Goal: Task Accomplishment & Management: Use online tool/utility

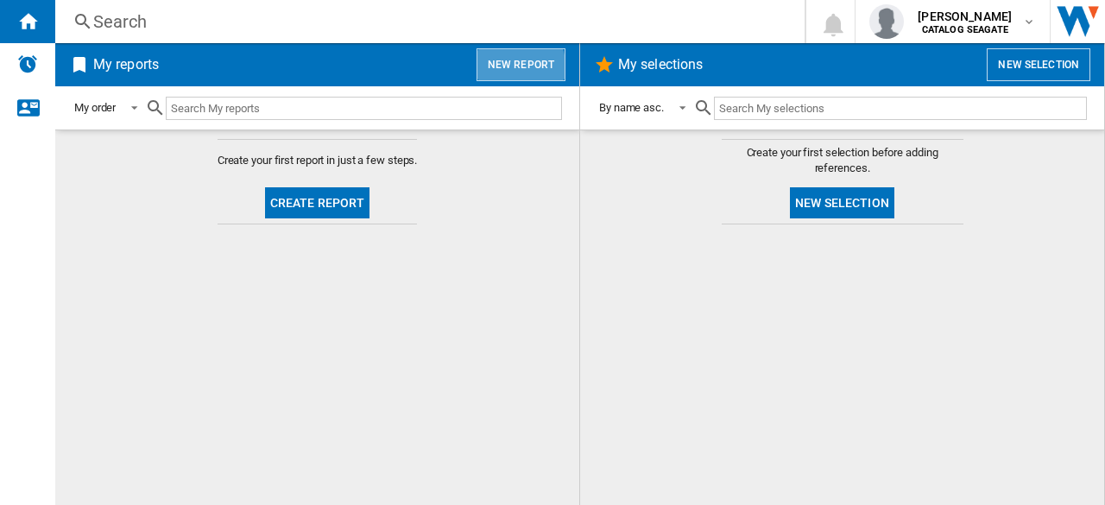
click at [509, 68] on button "New report" at bounding box center [520, 64] width 89 height 33
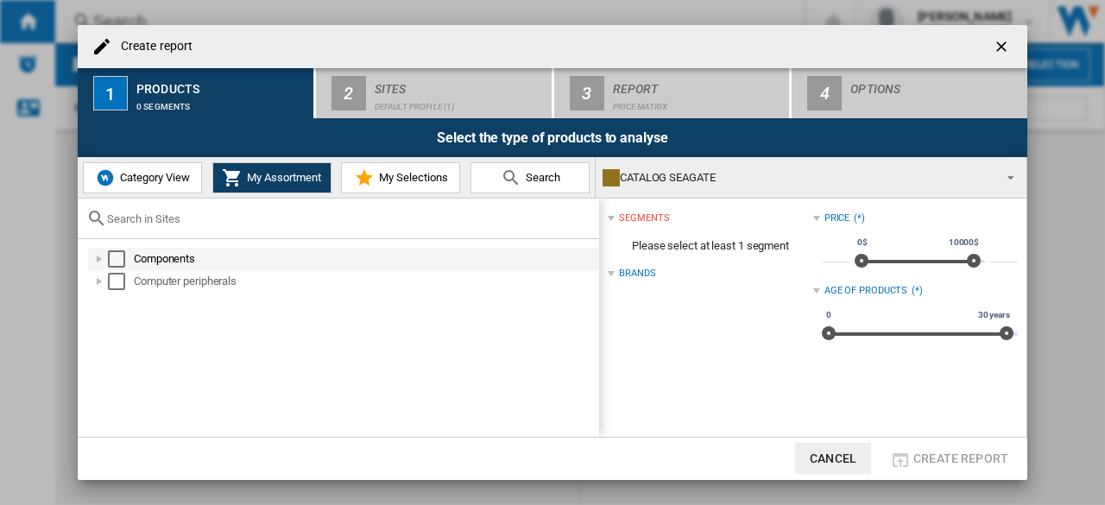
click at [99, 257] on div at bounding box center [99, 258] width 17 height 17
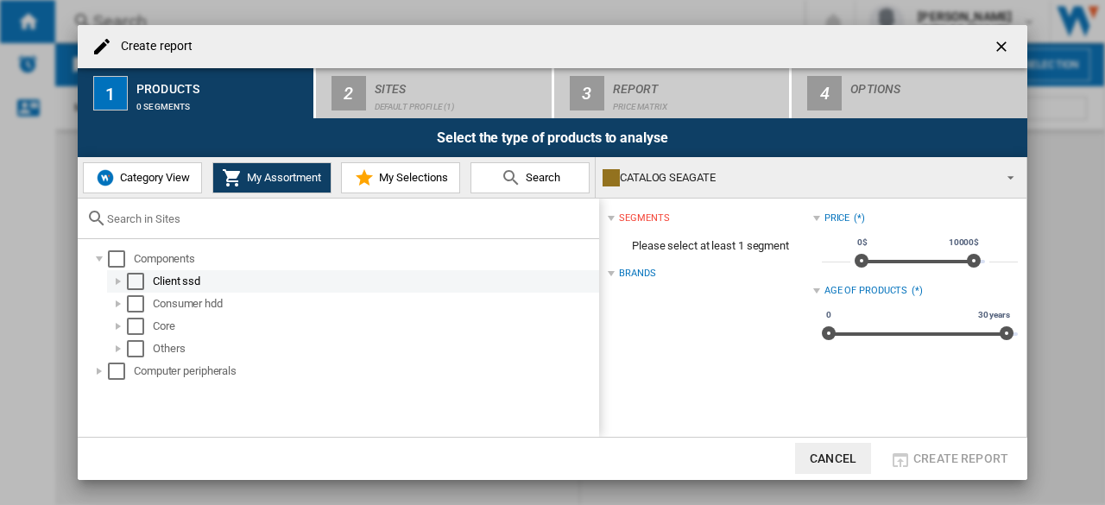
click at [114, 280] on div at bounding box center [118, 281] width 17 height 17
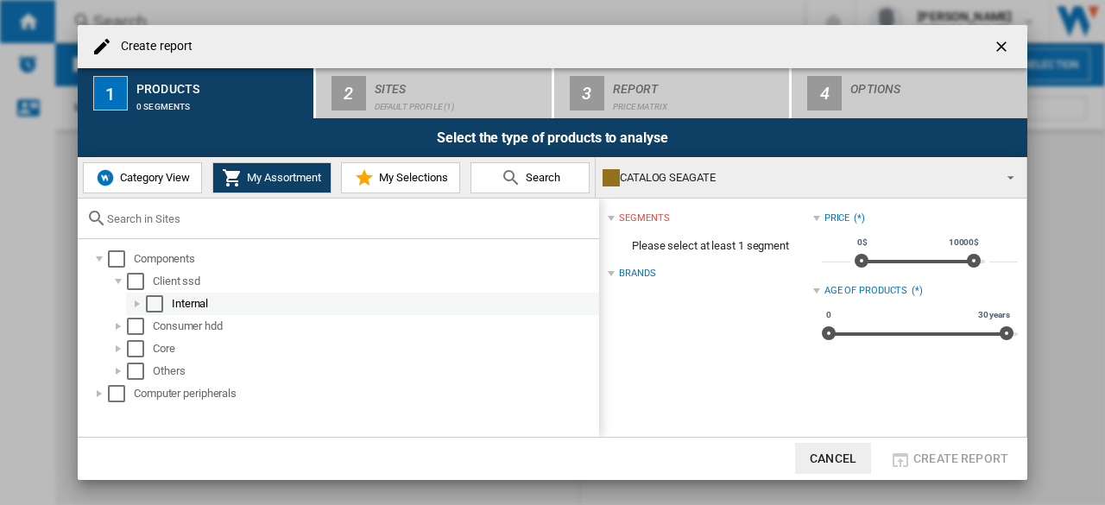
click at [133, 305] on div at bounding box center [137, 303] width 17 height 17
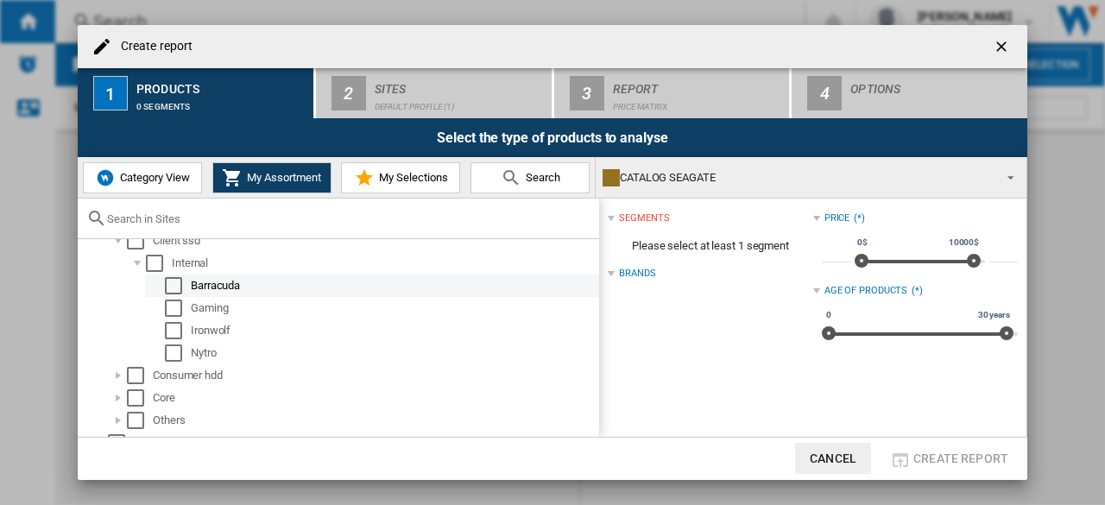
scroll to position [57, 0]
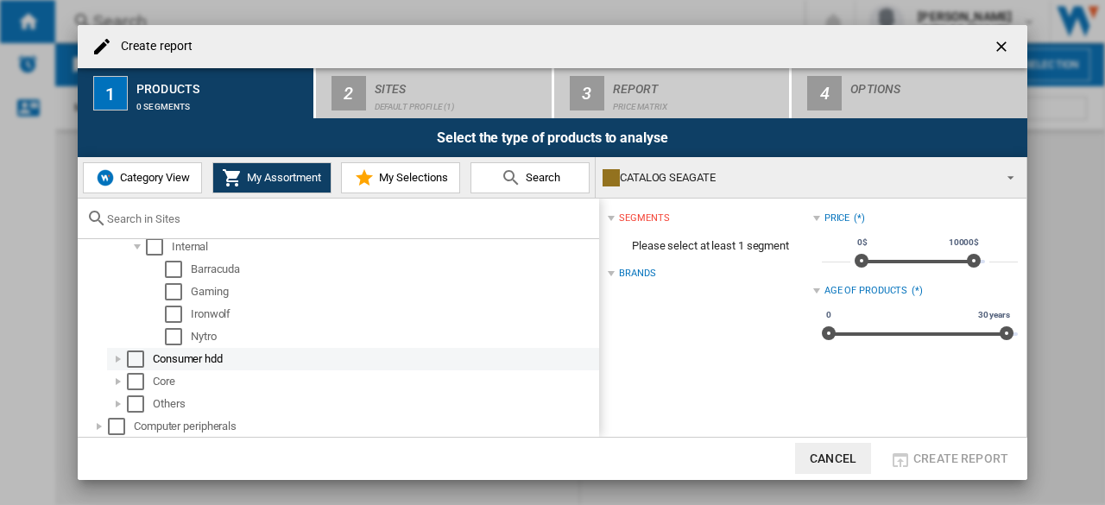
click at [119, 360] on div at bounding box center [118, 358] width 17 height 17
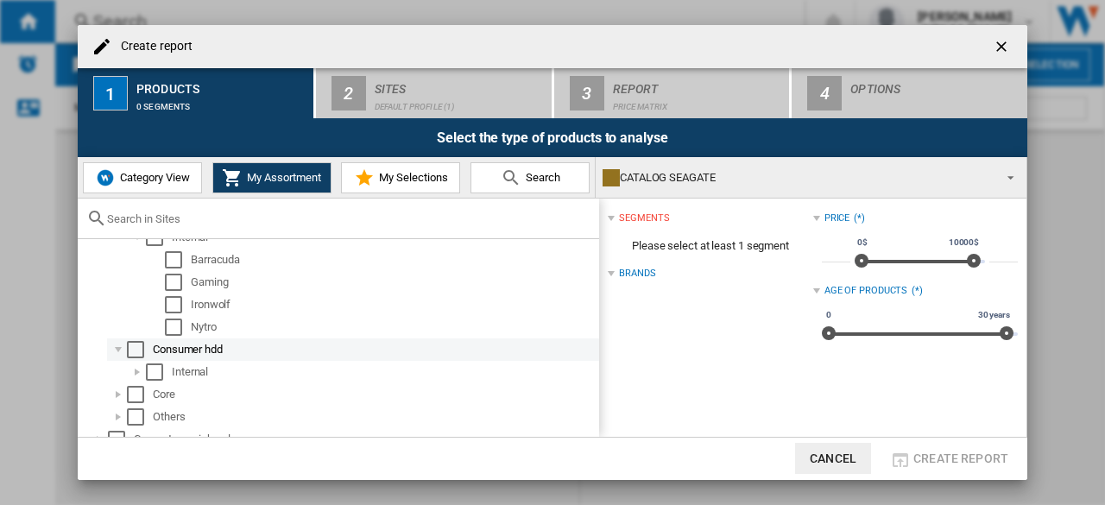
scroll to position [79, 0]
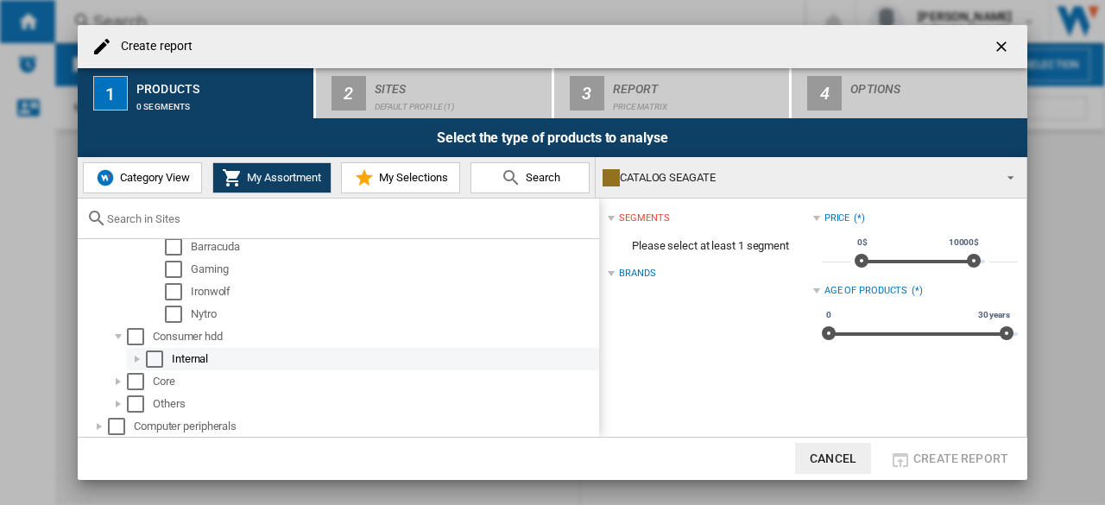
click at [135, 360] on div at bounding box center [137, 358] width 17 height 17
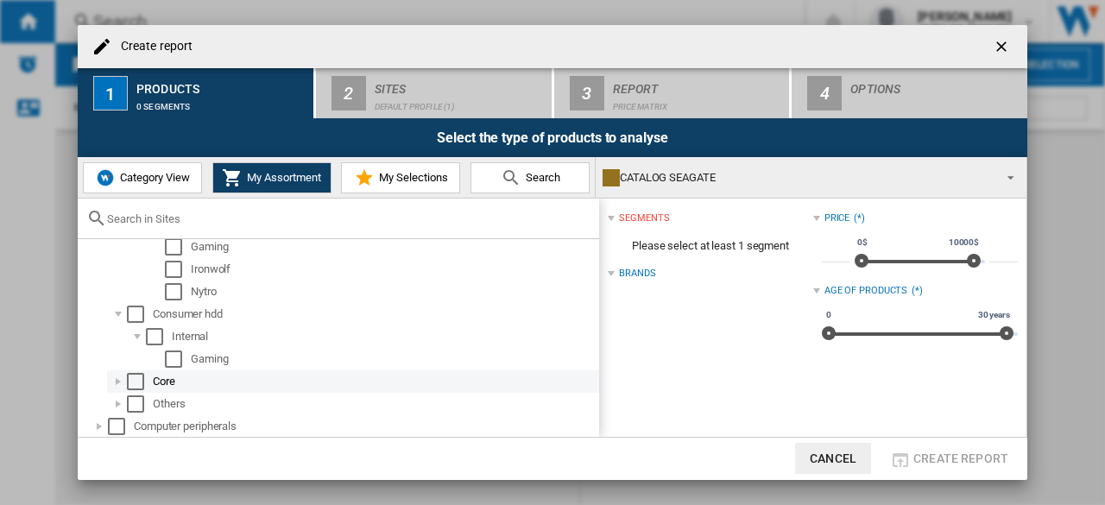
click at [122, 381] on div at bounding box center [118, 381] width 17 height 17
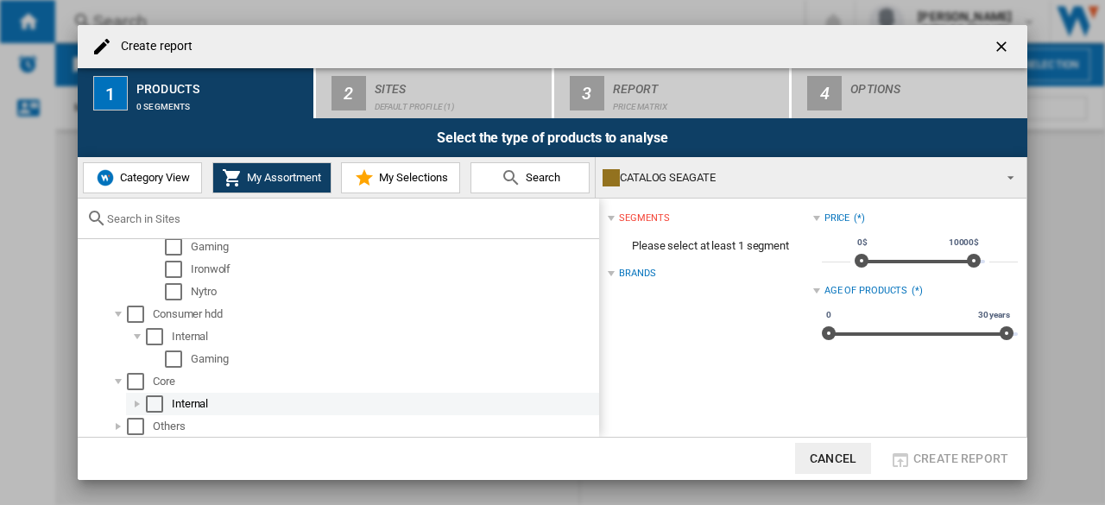
click at [134, 399] on div at bounding box center [137, 403] width 17 height 17
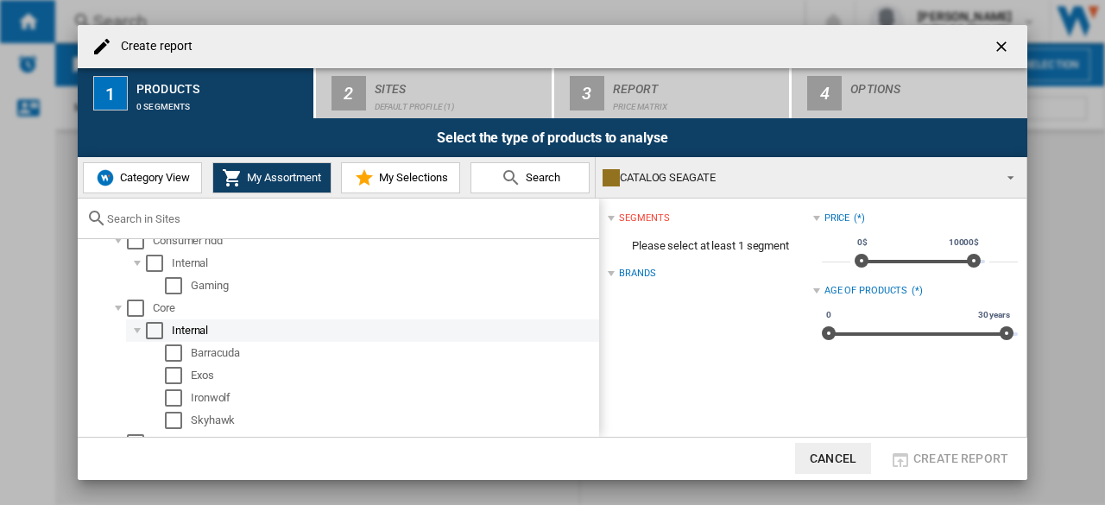
scroll to position [214, 0]
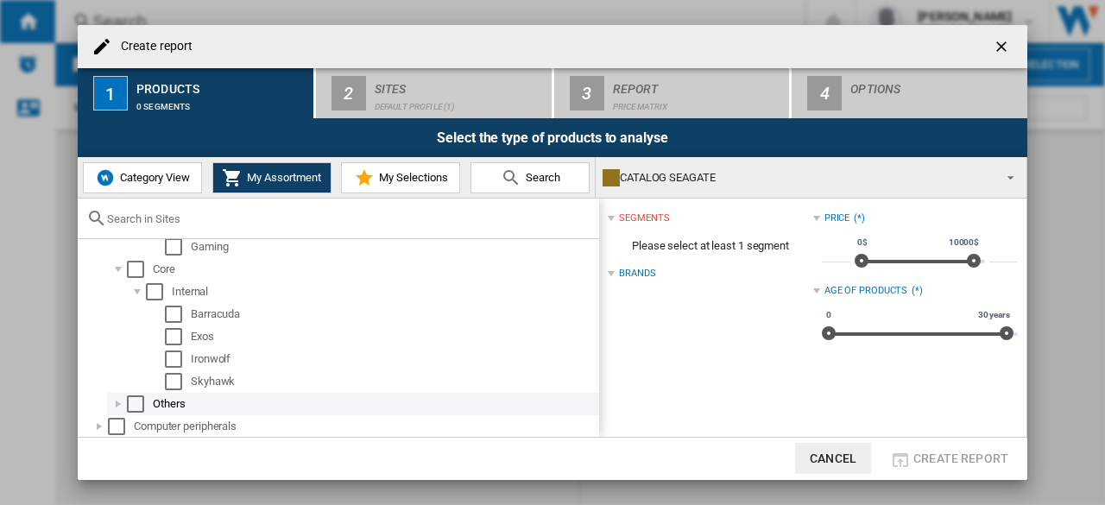
click at [119, 402] on div at bounding box center [118, 403] width 17 height 17
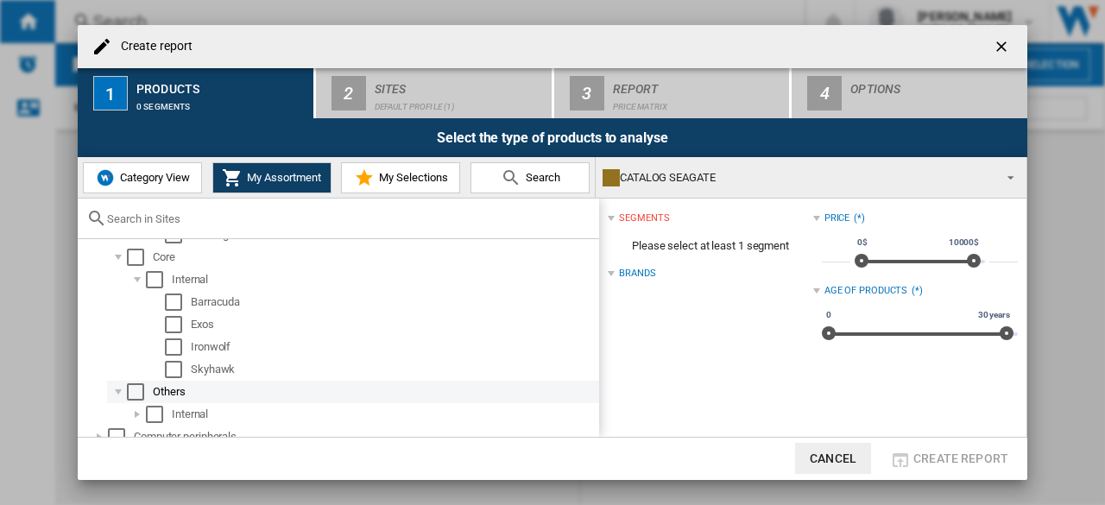
scroll to position [236, 0]
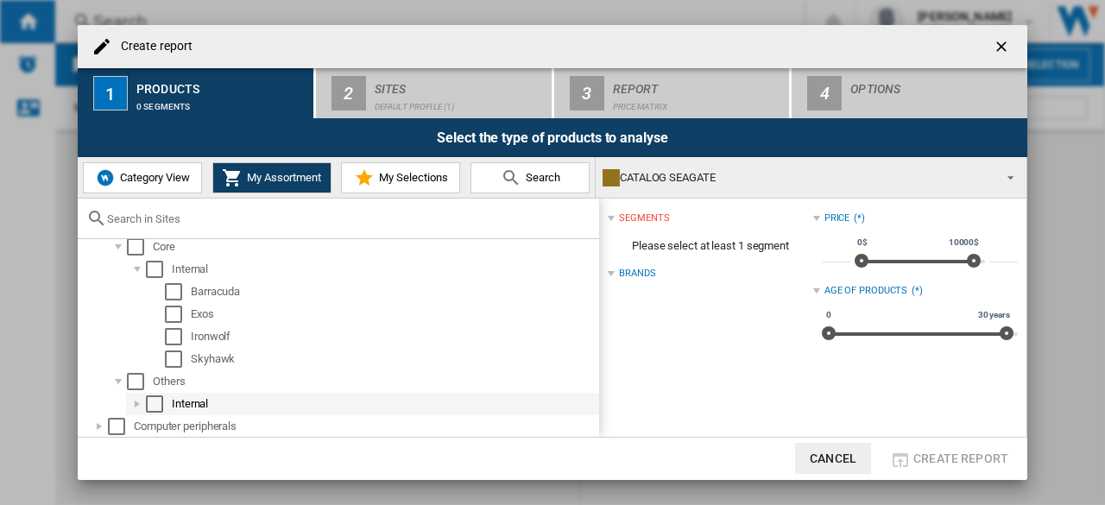
click at [135, 401] on div at bounding box center [137, 403] width 17 height 17
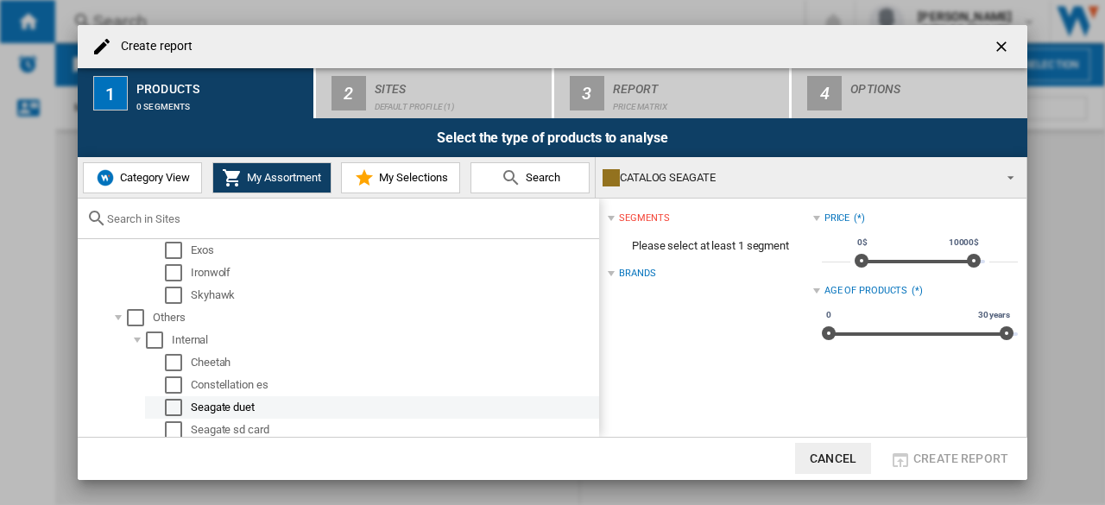
scroll to position [326, 0]
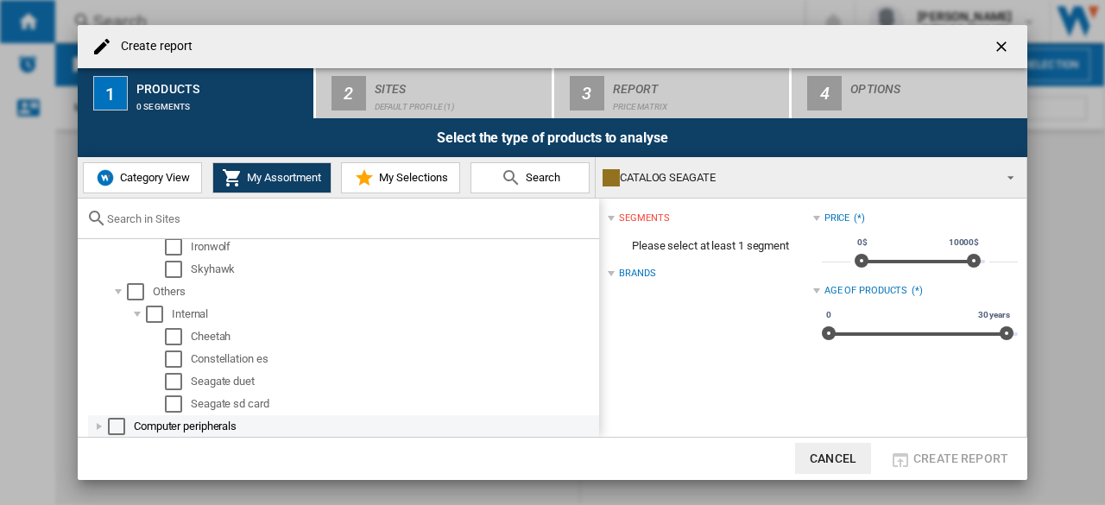
click at [97, 423] on div at bounding box center [99, 426] width 17 height 17
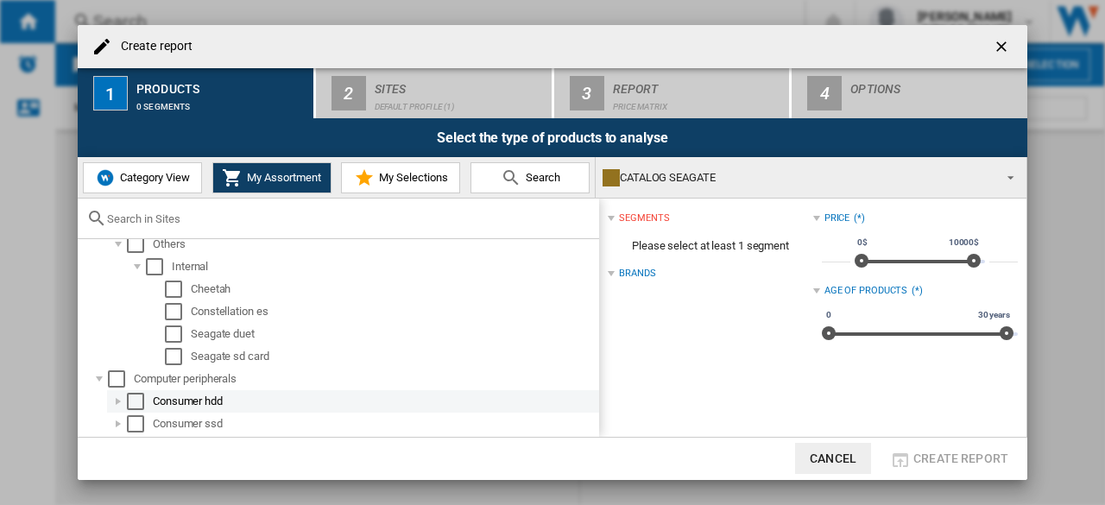
scroll to position [394, 0]
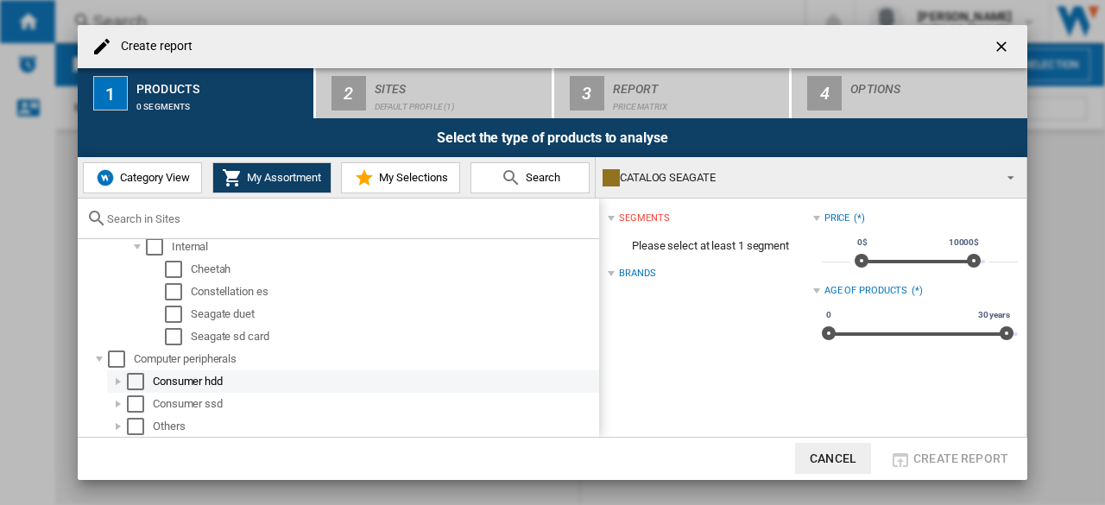
click at [116, 380] on div at bounding box center [118, 381] width 17 height 17
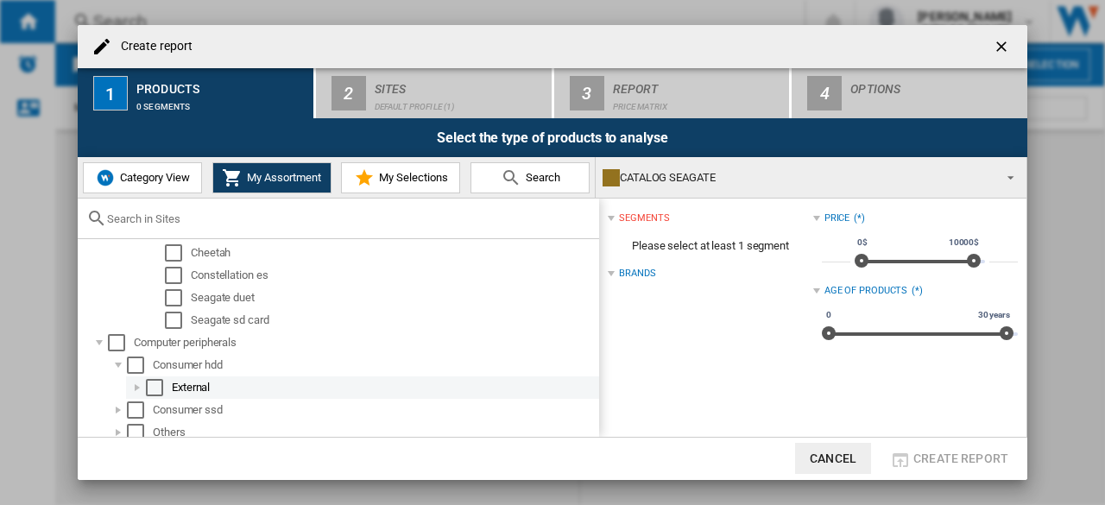
scroll to position [416, 0]
click at [136, 379] on div at bounding box center [137, 381] width 17 height 17
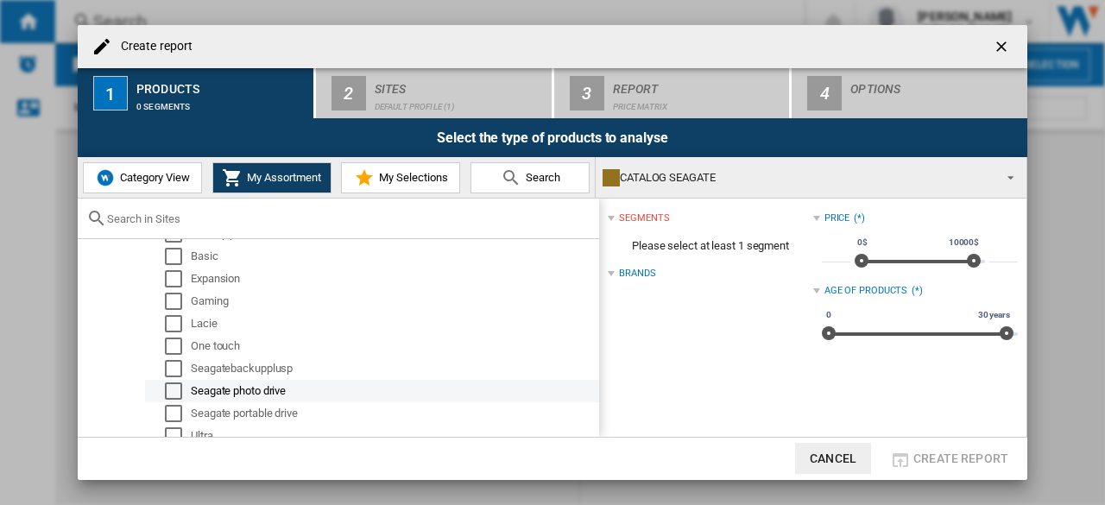
scroll to position [640, 0]
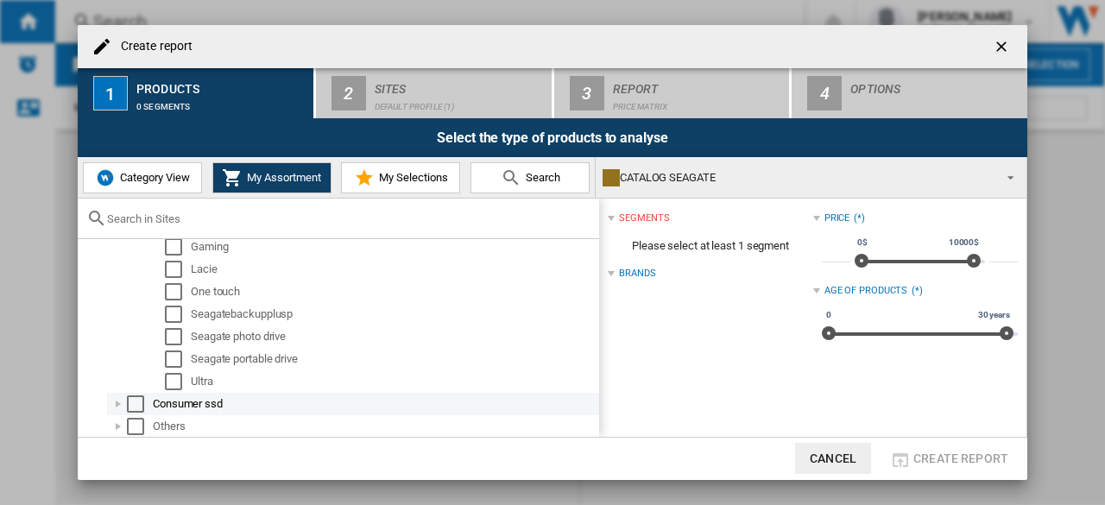
click at [119, 405] on div at bounding box center [118, 403] width 17 height 17
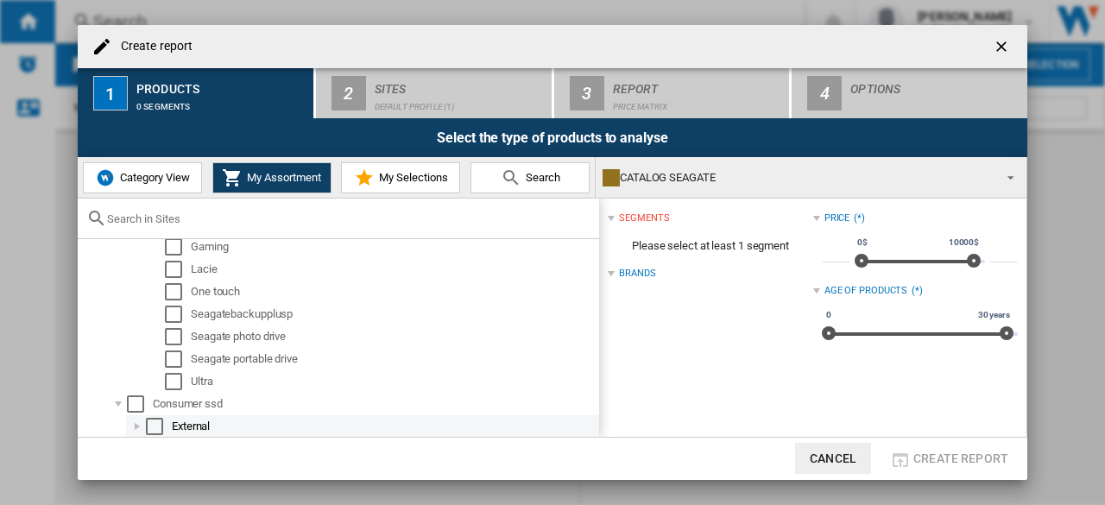
click at [137, 419] on div at bounding box center [137, 426] width 17 height 17
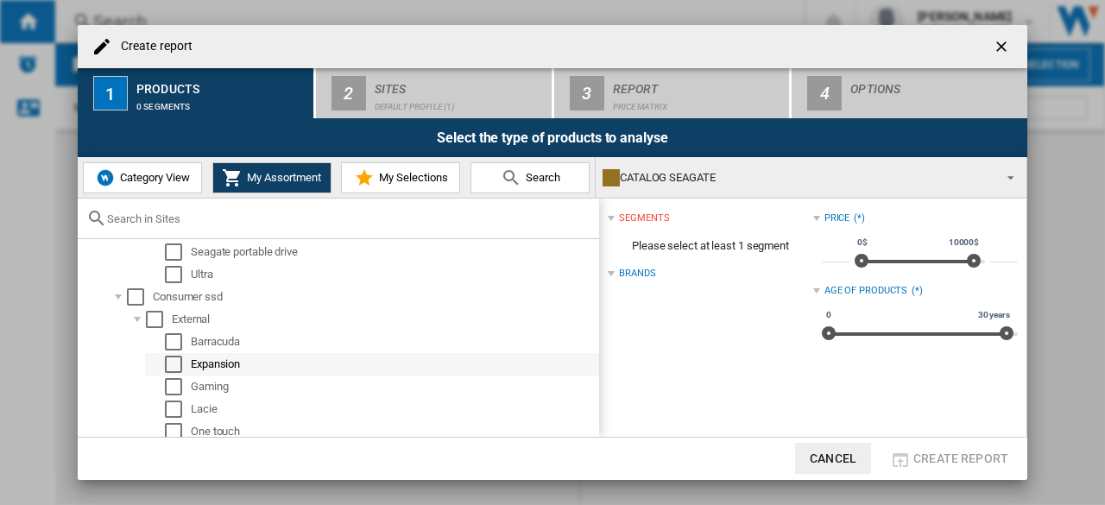
scroll to position [797, 0]
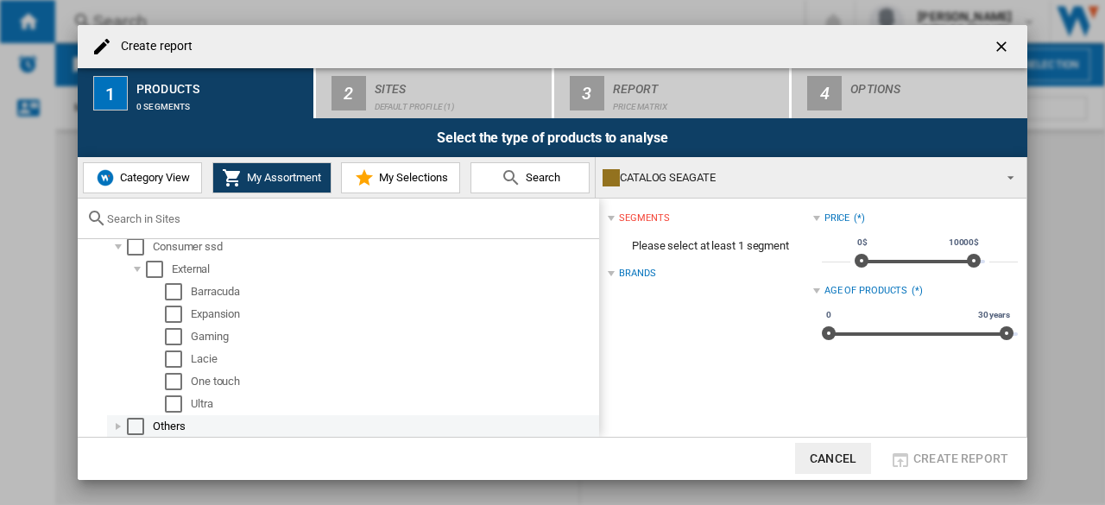
click at [117, 425] on div at bounding box center [118, 426] width 17 height 17
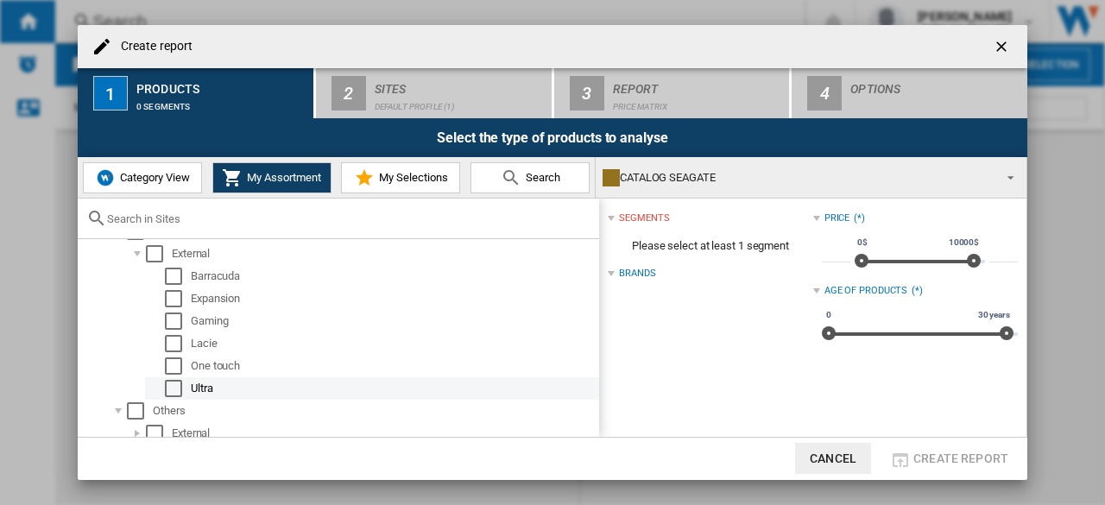
scroll to position [820, 0]
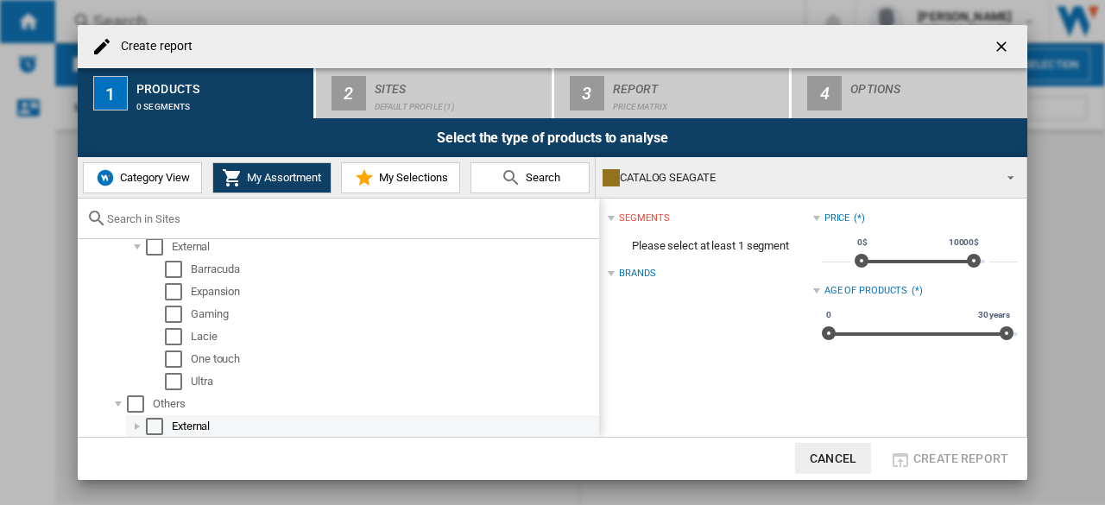
click at [135, 420] on div at bounding box center [137, 426] width 17 height 17
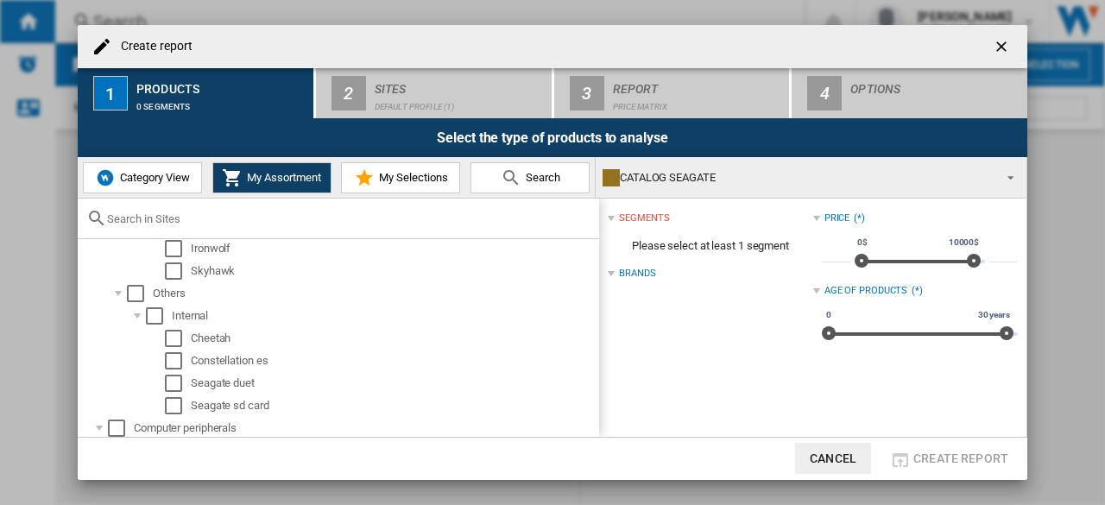
scroll to position [0, 0]
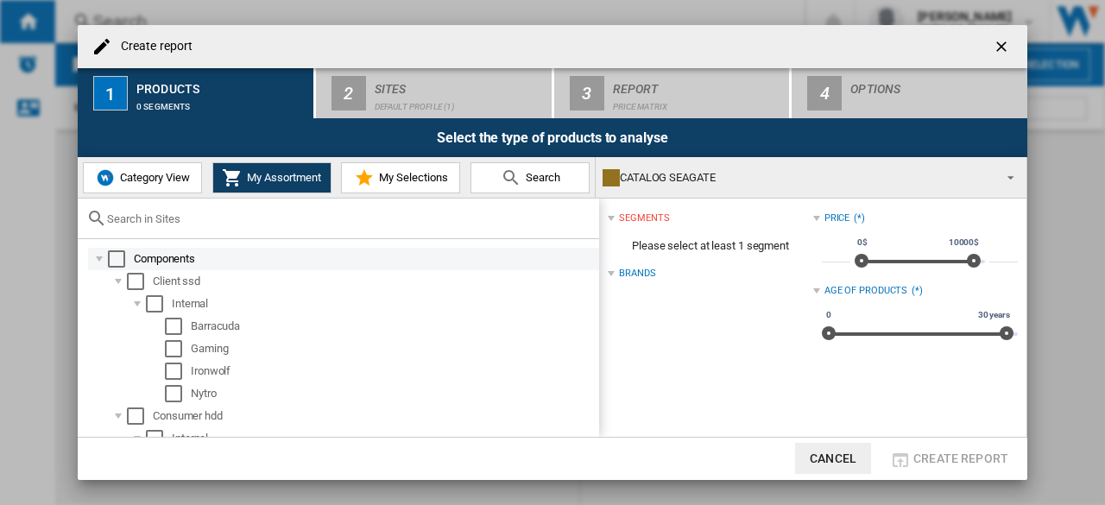
click at [120, 253] on div "Select" at bounding box center [116, 258] width 17 height 17
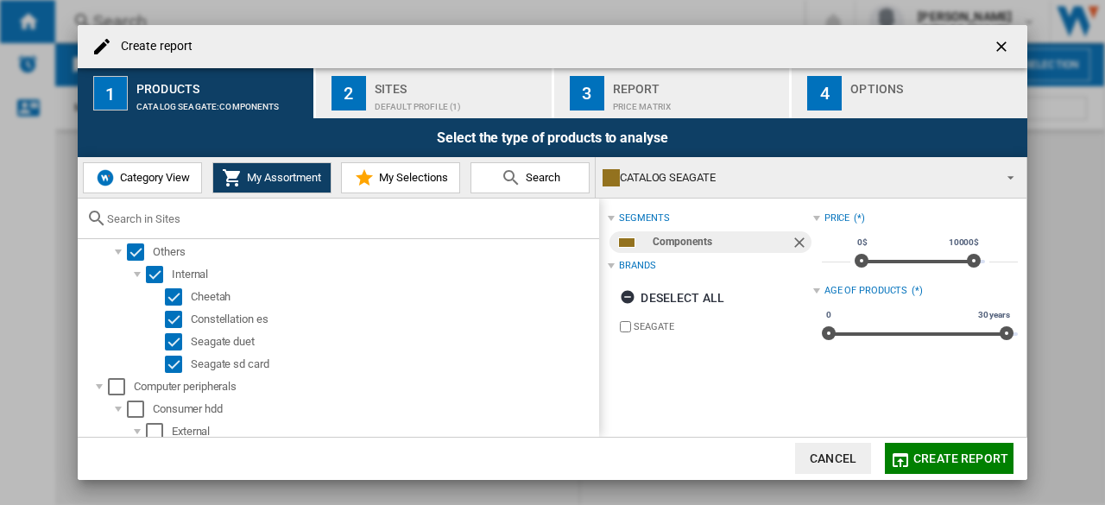
scroll to position [345, 0]
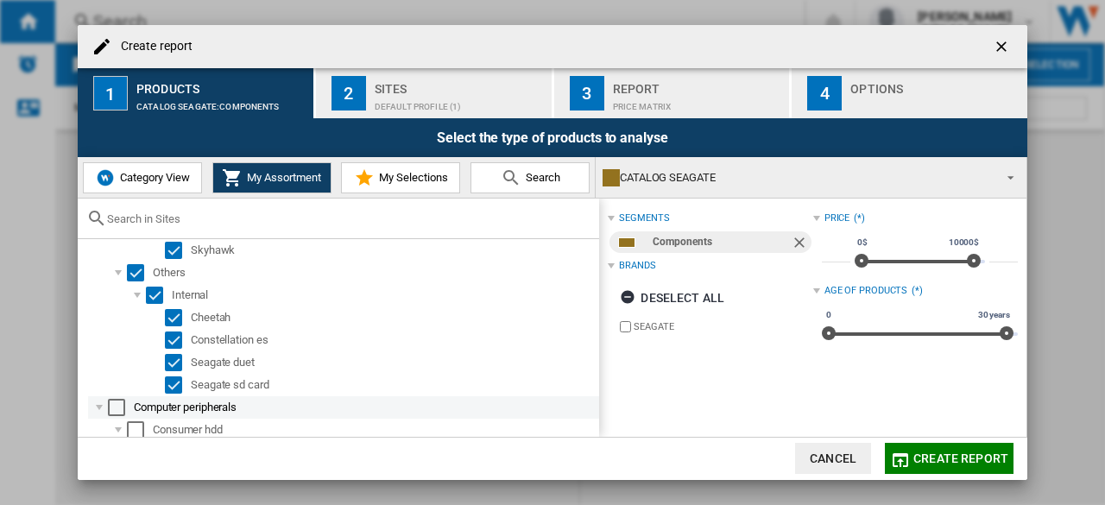
click at [118, 405] on div "Select" at bounding box center [116, 407] width 17 height 17
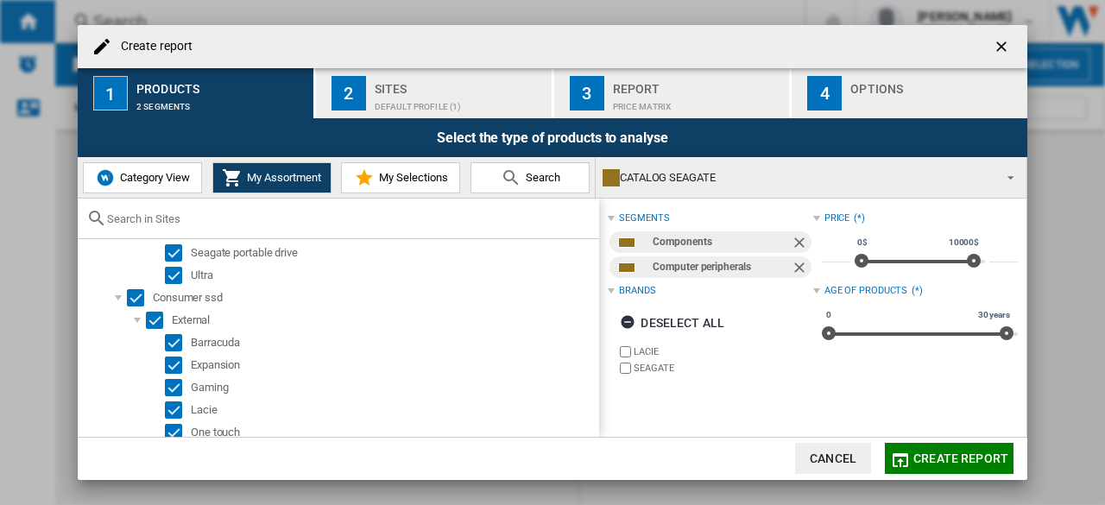
scroll to position [842, 0]
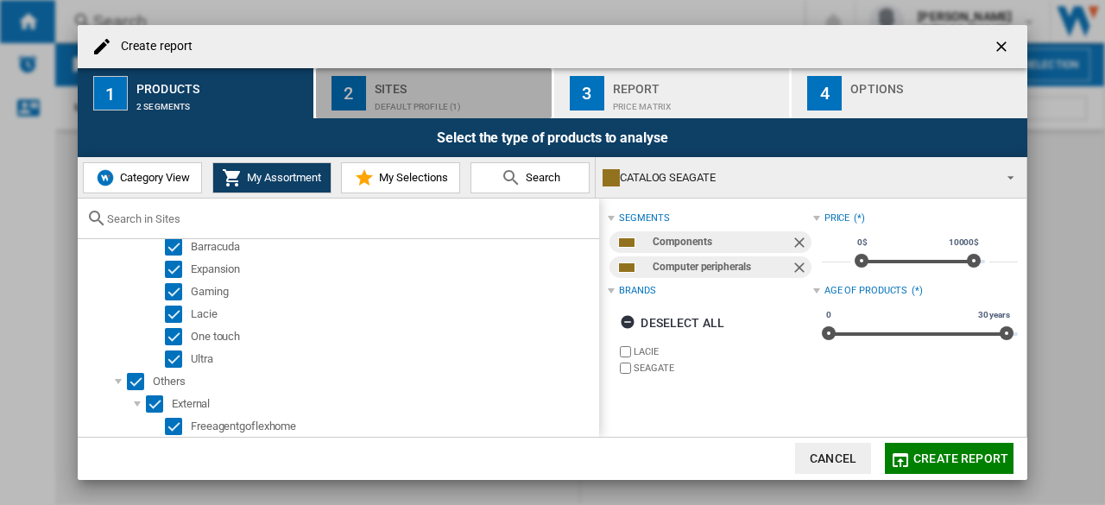
click at [404, 99] on div "Default profile (1)" at bounding box center [460, 102] width 170 height 18
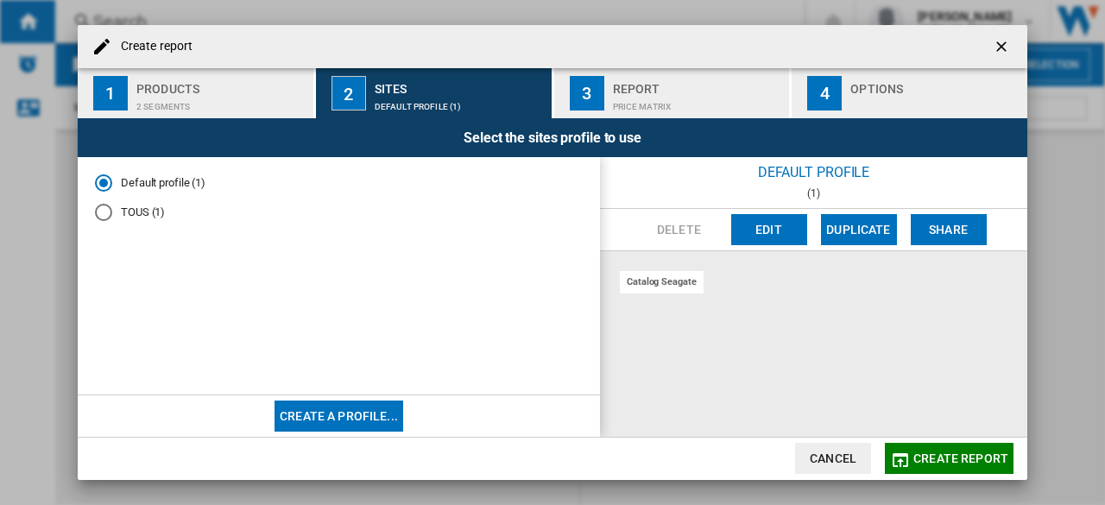
click at [145, 210] on md-radio-button "TOUS (1)" at bounding box center [339, 213] width 488 height 16
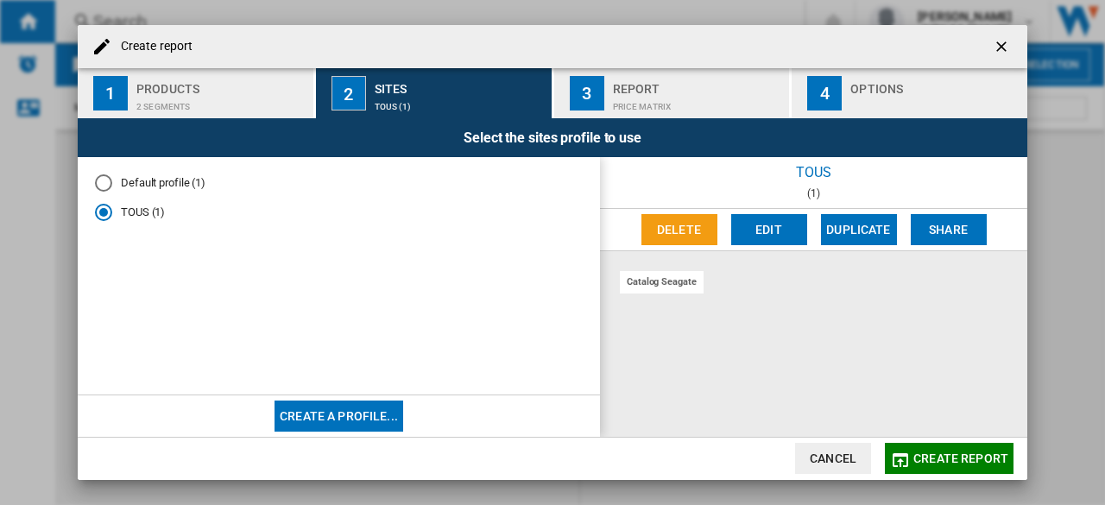
click at [169, 179] on md-radio-button "Default profile (1)" at bounding box center [339, 182] width 488 height 16
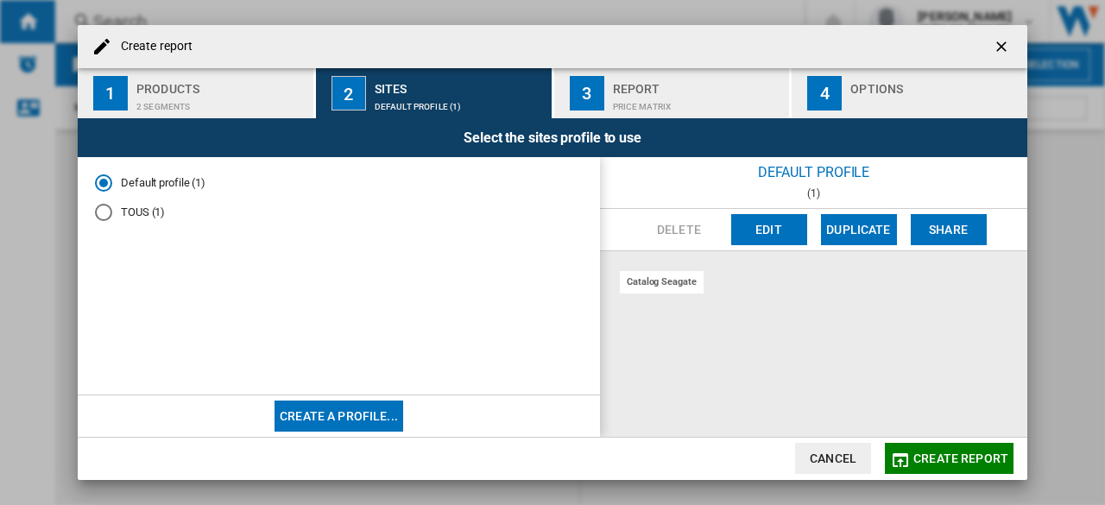
click at [647, 286] on div "catalog seagate" at bounding box center [662, 282] width 84 height 22
drag, startPoint x: 218, startPoint y: 74, endPoint x: 228, endPoint y: 98, distance: 25.2
click at [217, 79] on button "1 Products 2 segments" at bounding box center [196, 93] width 237 height 50
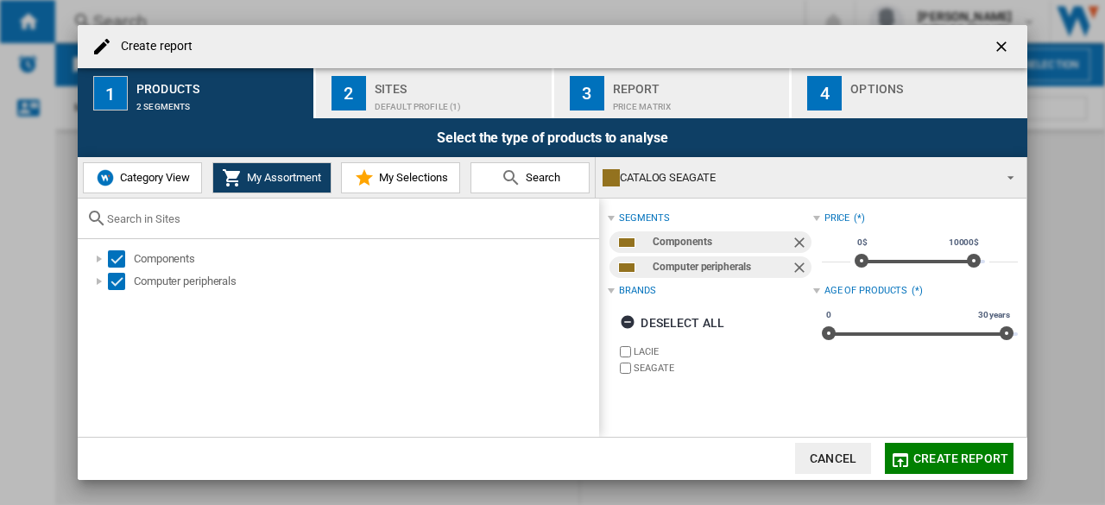
click at [338, 104] on div "2" at bounding box center [348, 93] width 35 height 35
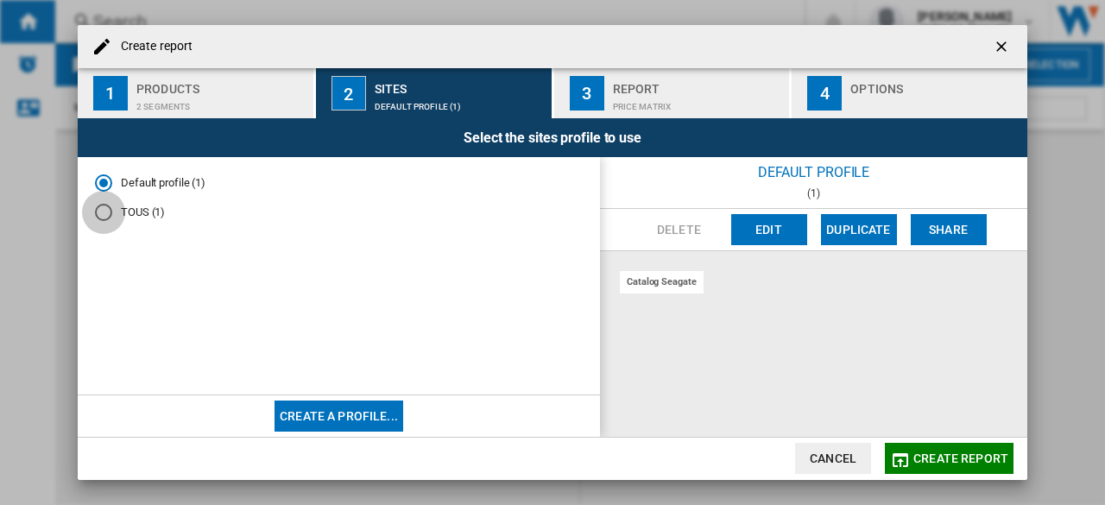
click at [107, 215] on div "TOUS (1)" at bounding box center [103, 212] width 17 height 17
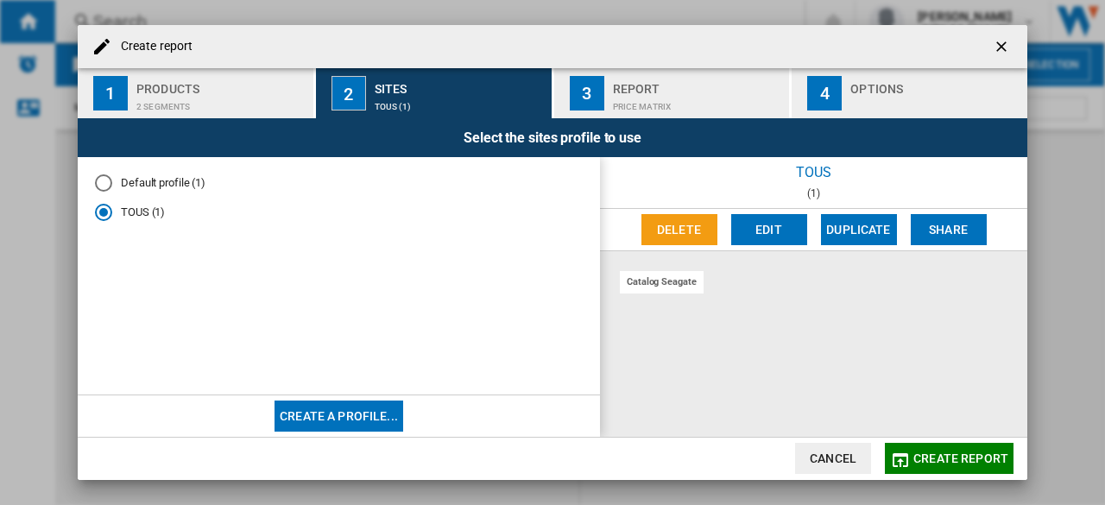
click at [119, 180] on md-radio-button "Default profile (1)" at bounding box center [339, 182] width 488 height 16
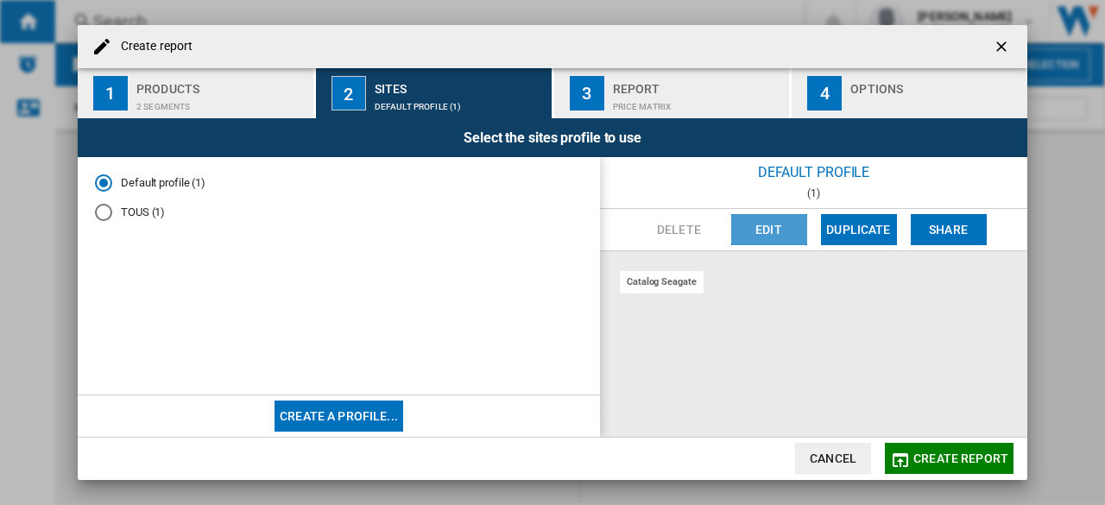
click at [766, 225] on button "Edit" at bounding box center [769, 229] width 76 height 31
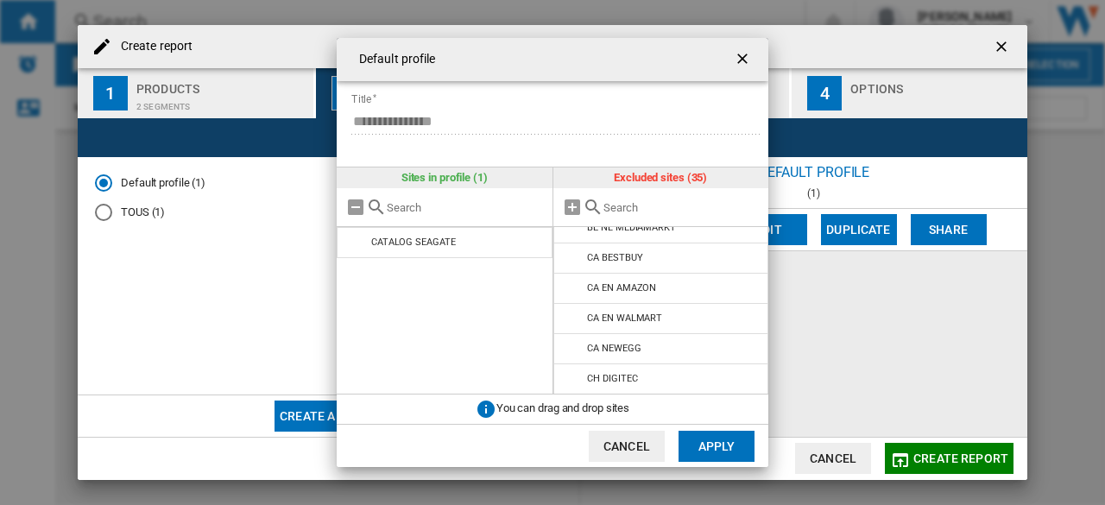
scroll to position [0, 0]
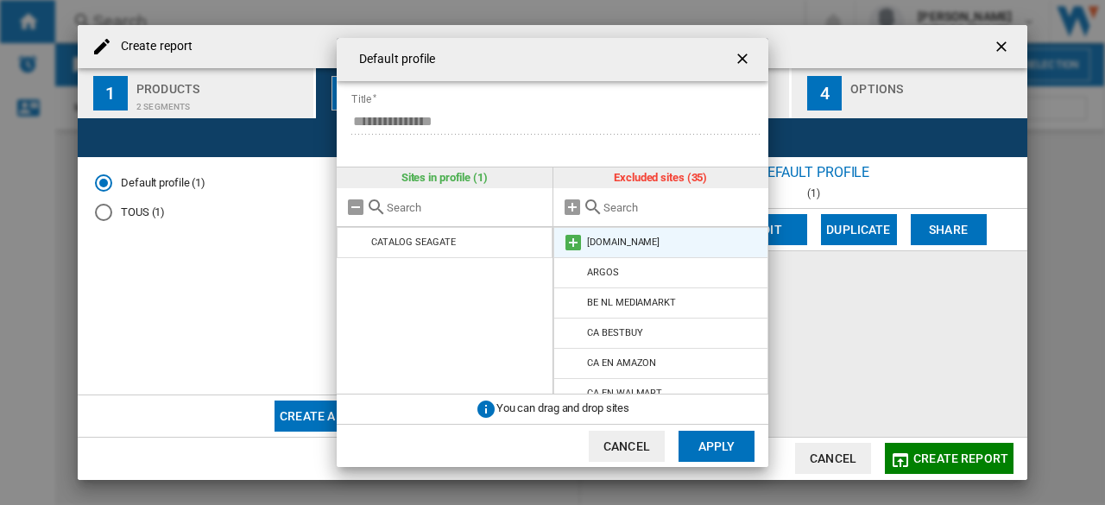
click at [575, 245] on md-icon at bounding box center [573, 242] width 21 height 21
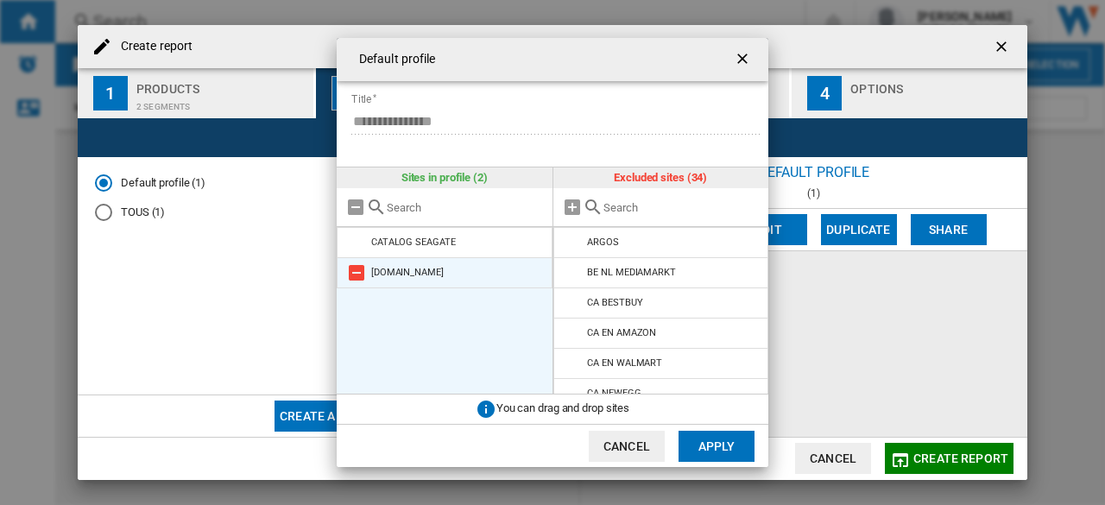
click at [350, 273] on md-icon at bounding box center [356, 272] width 21 height 21
click at [576, 206] on md-icon at bounding box center [572, 207] width 21 height 21
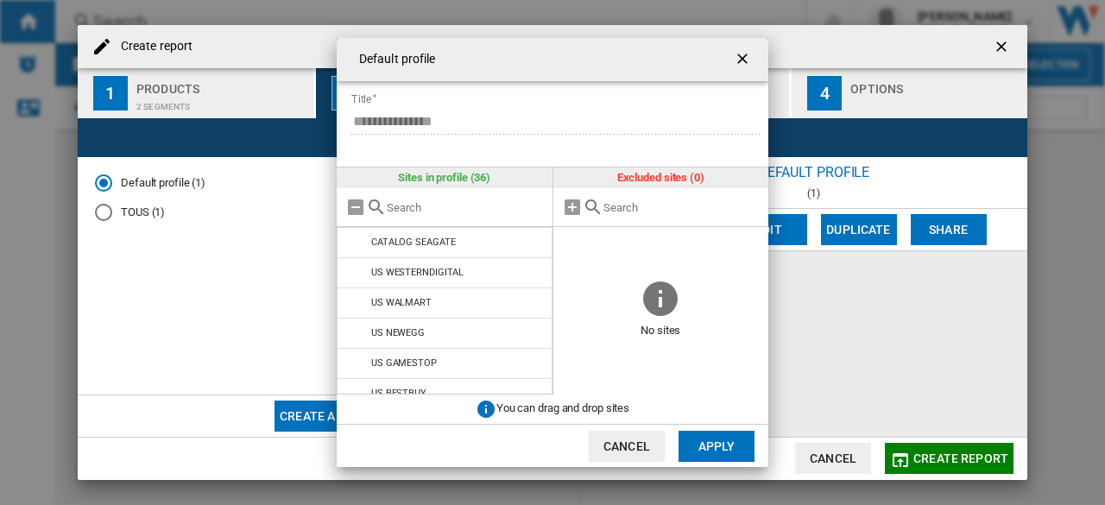
click at [742, 64] on ng-md-icon "getI18NText('BUTTONS.CLOSE_DIALOG')" at bounding box center [744, 60] width 21 height 21
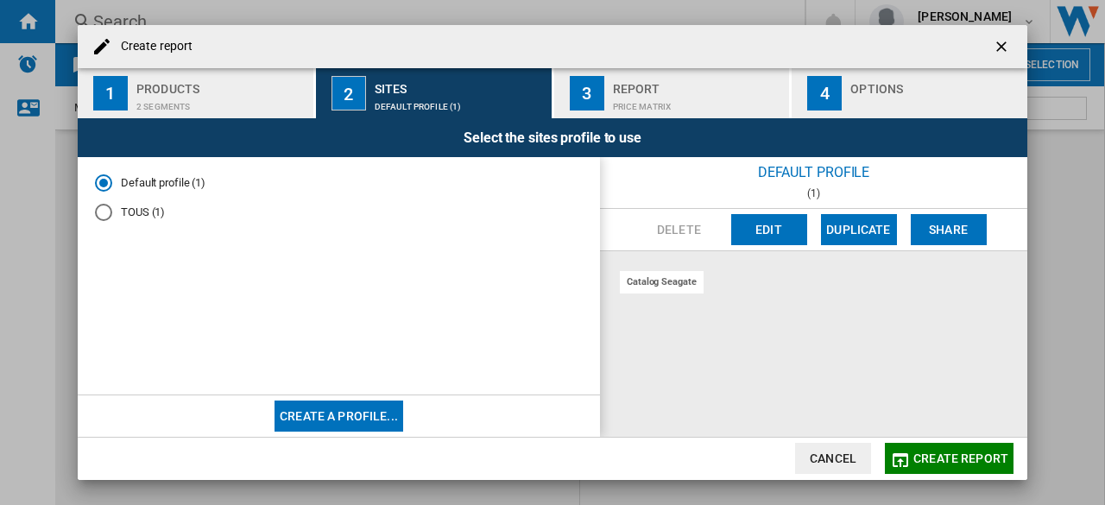
click at [713, 303] on div "catalog seagate" at bounding box center [813, 344] width 427 height 186
click at [755, 216] on button "Edit" at bounding box center [769, 229] width 76 height 31
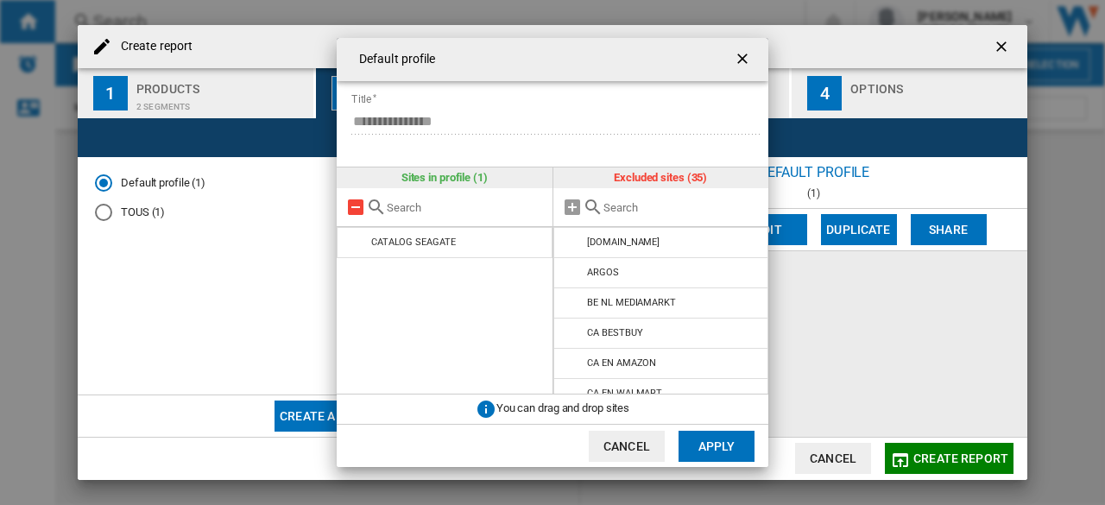
click at [356, 206] on md-icon "{{::title}} {{::getI18NText('BUTTONS.CANCEL')}} ..." at bounding box center [355, 207] width 21 height 21
click at [564, 205] on md-icon "{{::title}} {{::getI18NText('BUTTONS.CANCEL')}} ..." at bounding box center [572, 207] width 21 height 21
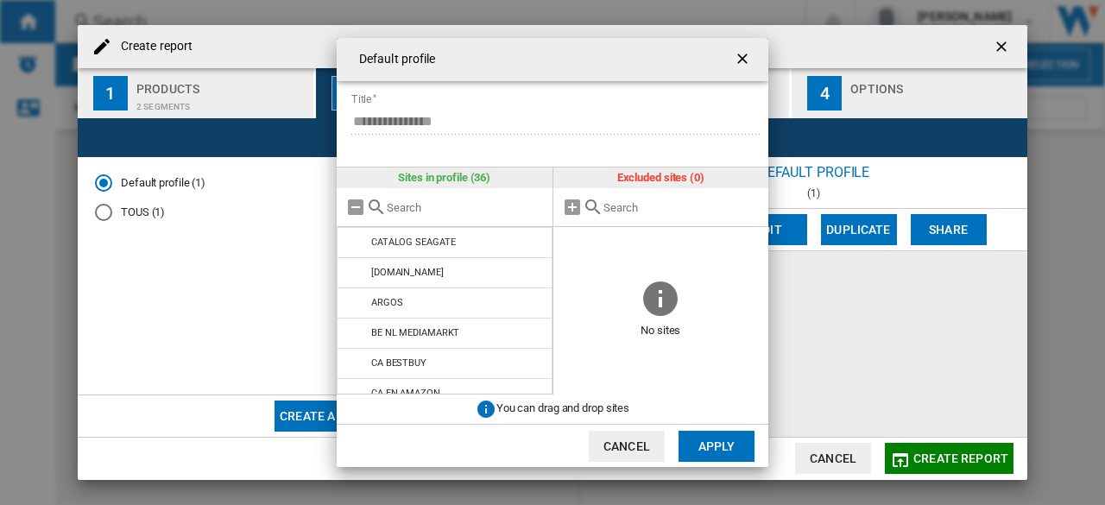
click at [723, 444] on button "Apply" at bounding box center [716, 446] width 76 height 31
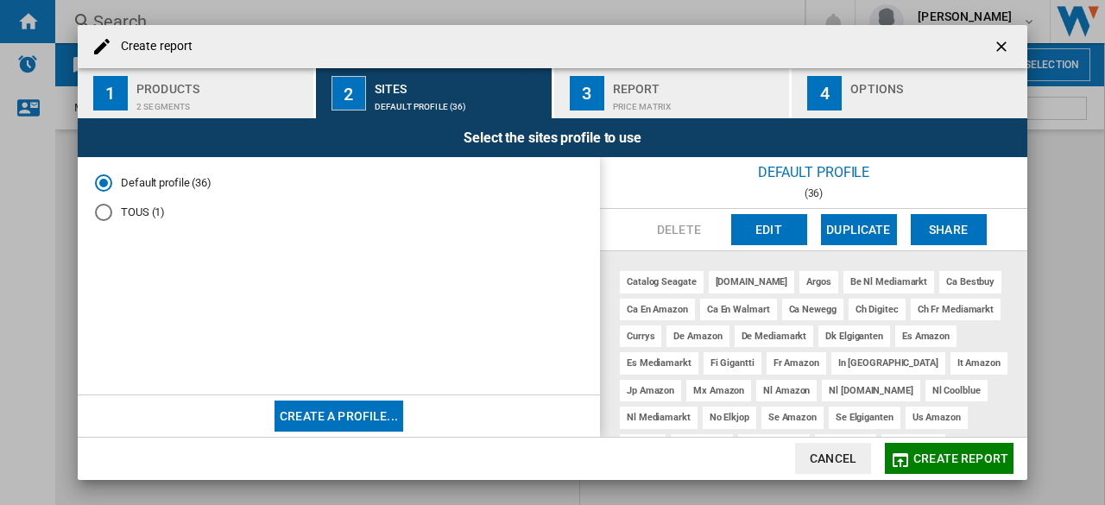
click at [767, 226] on button "Edit" at bounding box center [769, 229] width 76 height 31
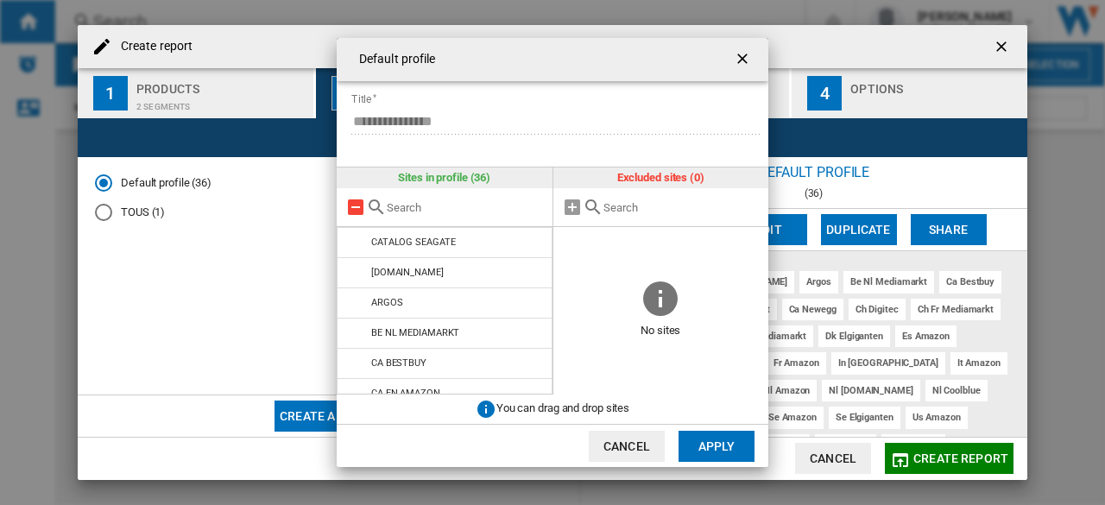
click at [353, 211] on md-icon "{{::title}} {{::getI18NText('BUTTONS.CANCEL')}} ..." at bounding box center [355, 207] width 21 height 21
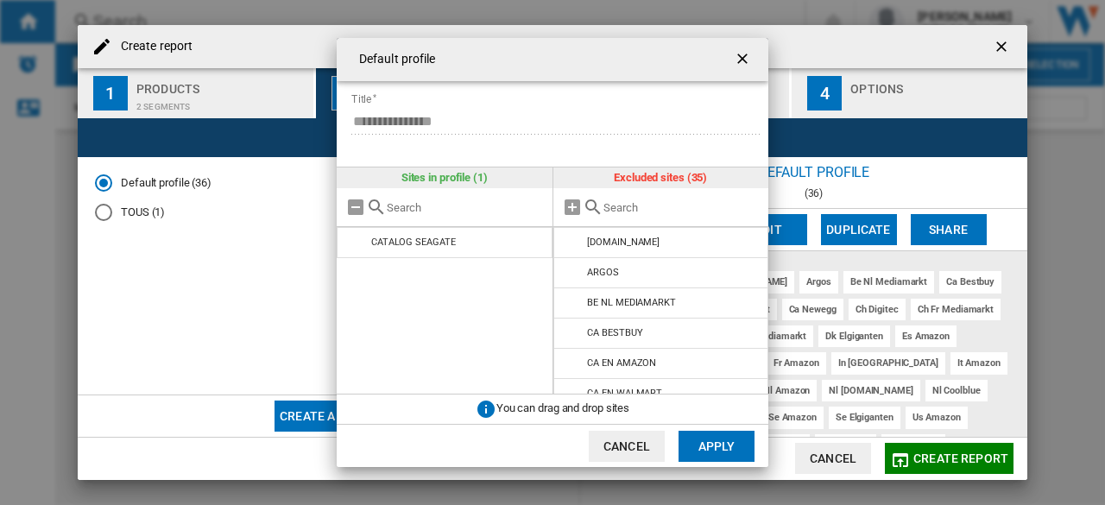
click at [702, 443] on button "Apply" at bounding box center [716, 446] width 76 height 31
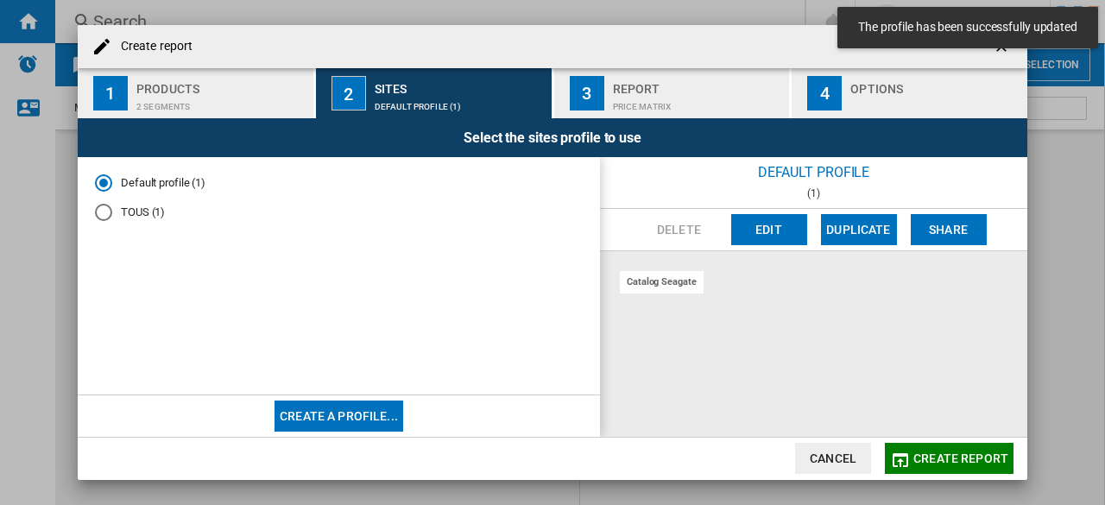
click at [350, 408] on button "Create a profile..." at bounding box center [338, 415] width 129 height 31
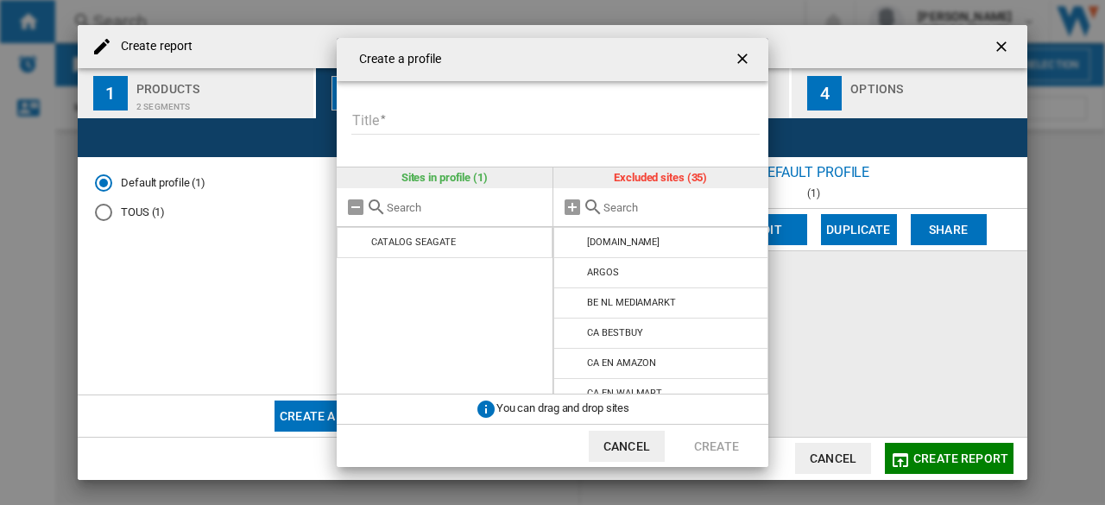
click at [403, 109] on input "Title" at bounding box center [555, 122] width 408 height 26
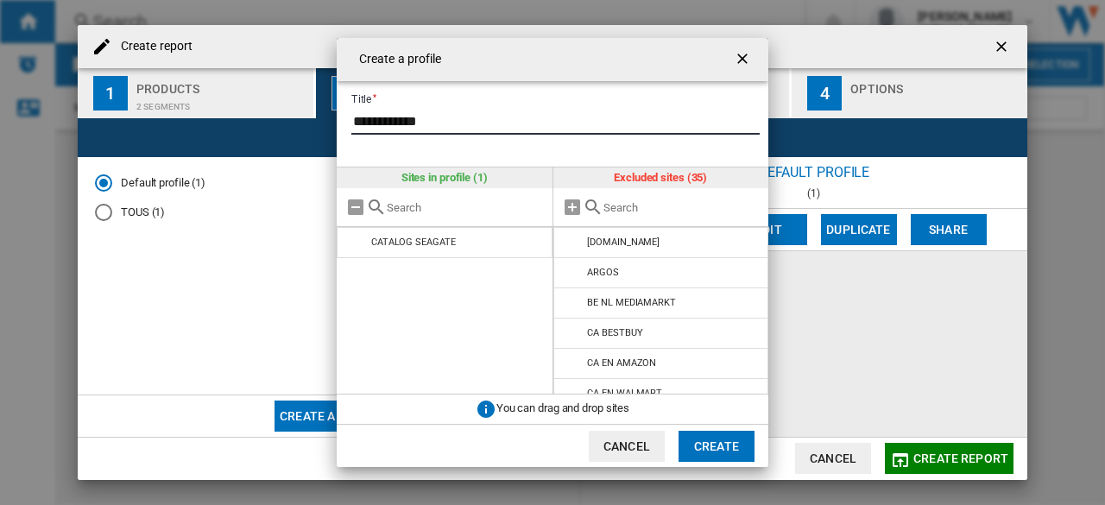
type input "**********"
click at [644, 210] on input "{{::title}} {{::getI18NText('BUTTONS.CANCEL')}} ..." at bounding box center [681, 207] width 157 height 13
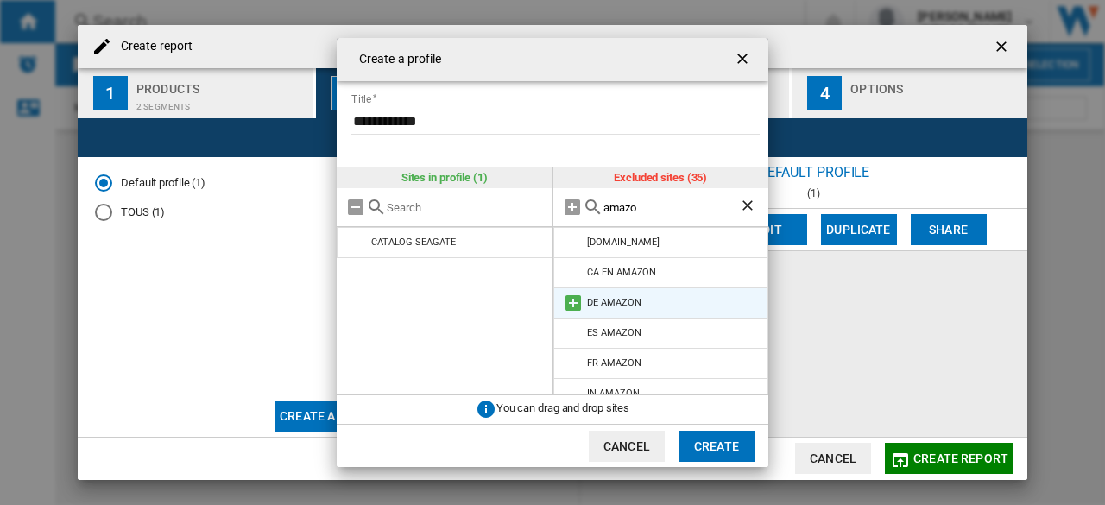
click at [642, 292] on li "DE AMAZON" at bounding box center [661, 302] width 216 height 31
click at [576, 298] on md-icon "{{::title}} {{::getI18NText('BUTTONS.CANCEL')}} ..." at bounding box center [573, 303] width 21 height 21
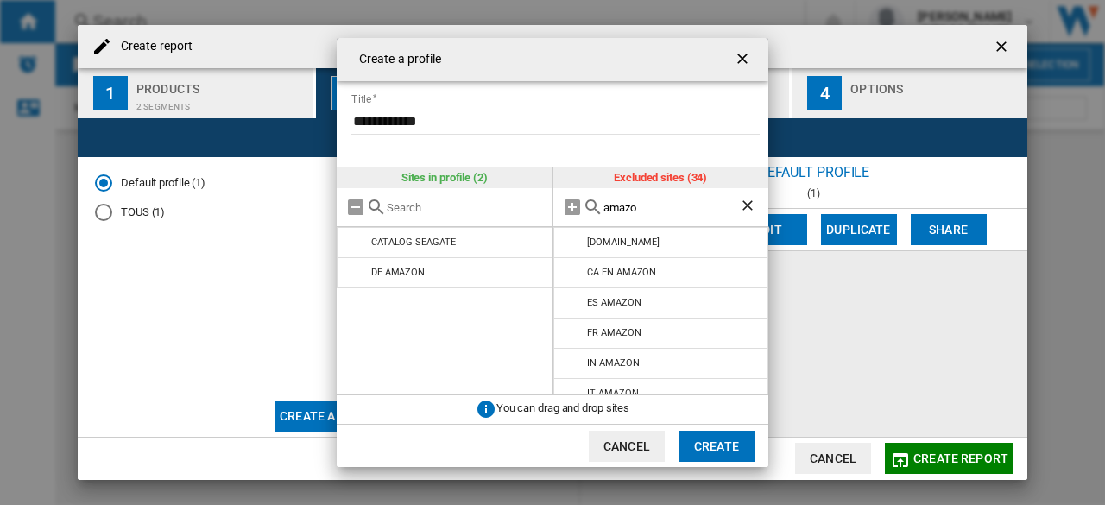
click at [663, 205] on input "amazo" at bounding box center [671, 207] width 136 height 13
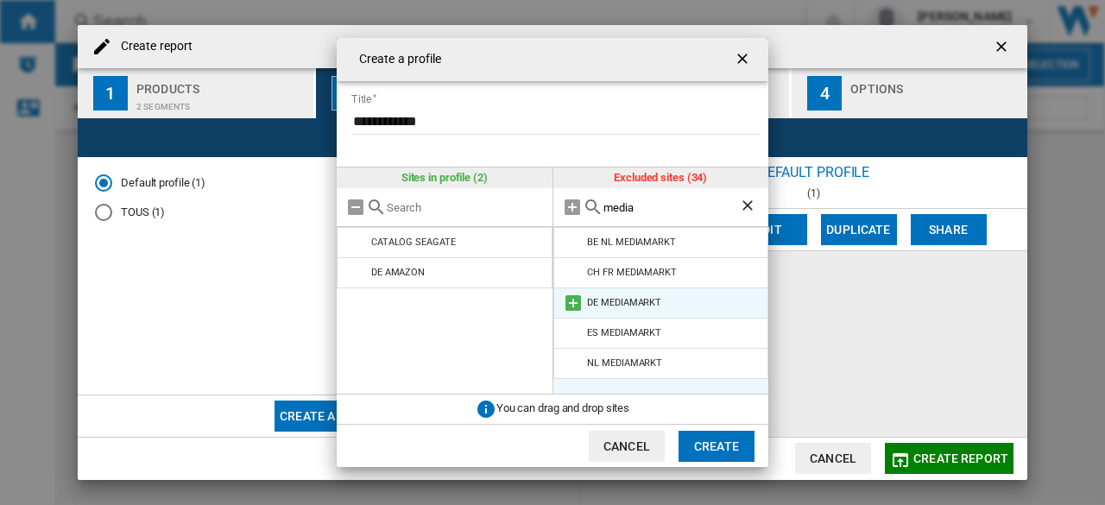
click at [575, 303] on md-icon "{{::title}} {{::getI18NText('BUTTONS.CANCEL')}} ..." at bounding box center [573, 303] width 21 height 21
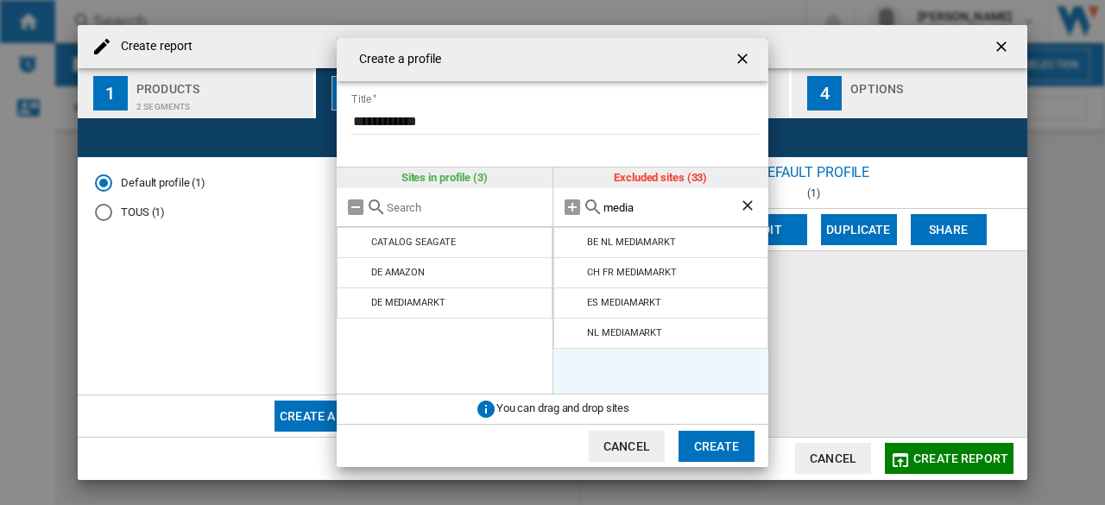
click at [651, 201] on input "media" at bounding box center [671, 207] width 136 height 13
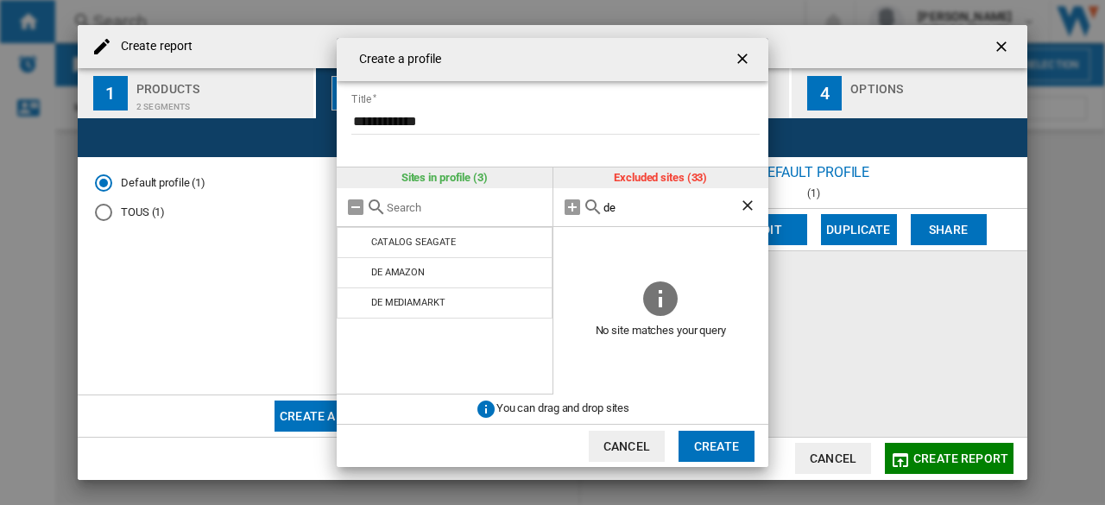
type input "d"
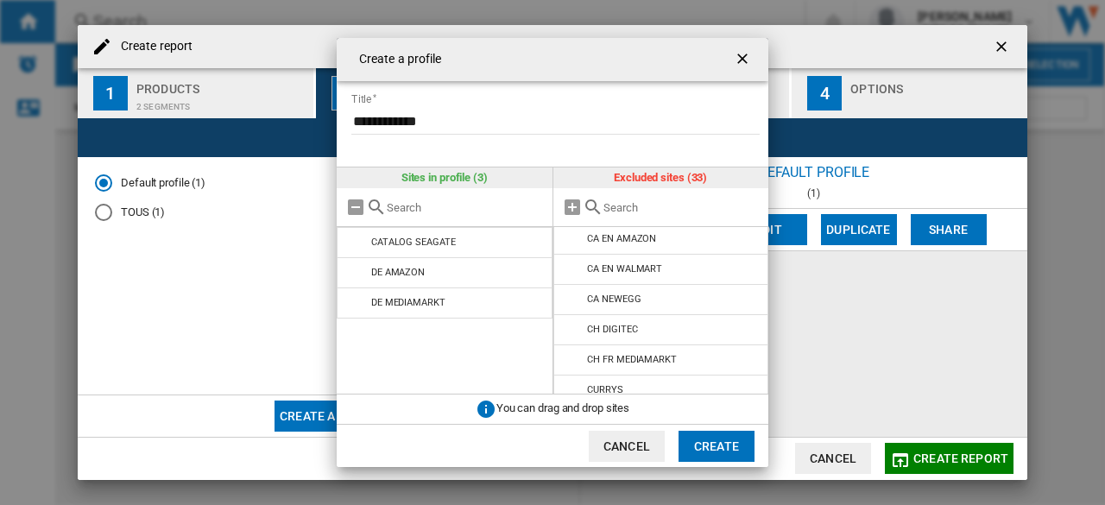
scroll to position [127, 0]
click at [656, 214] on div "{{::title}} {{::getI18NText('BUTTONS.CANCEL')}} ..." at bounding box center [661, 207] width 216 height 39
click at [656, 203] on input "{{::title}} {{::getI18NText('BUTTONS.CANCEL')}} ..." at bounding box center [681, 207] width 157 height 13
type input "media"
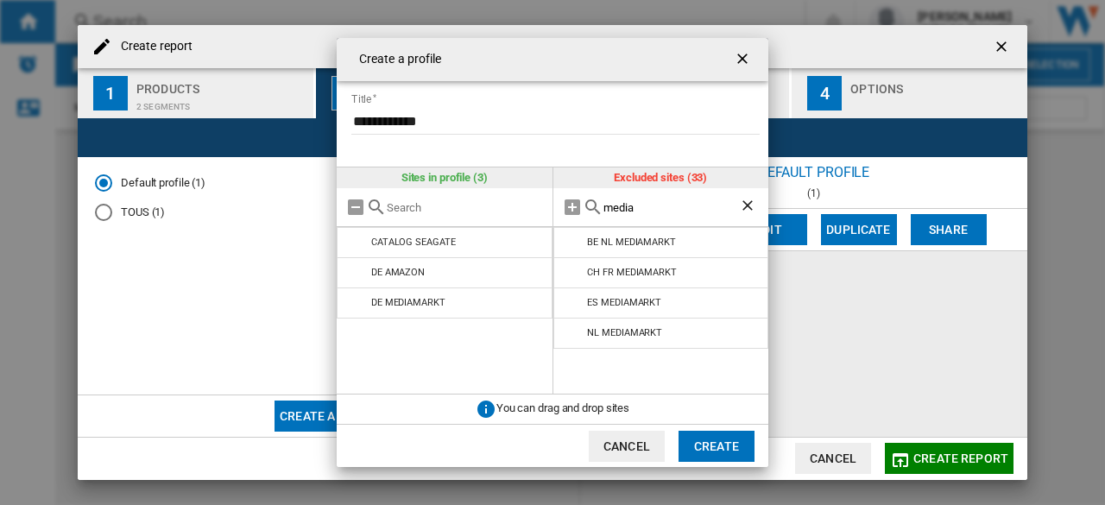
click at [656, 203] on input "media" at bounding box center [671, 207] width 136 height 13
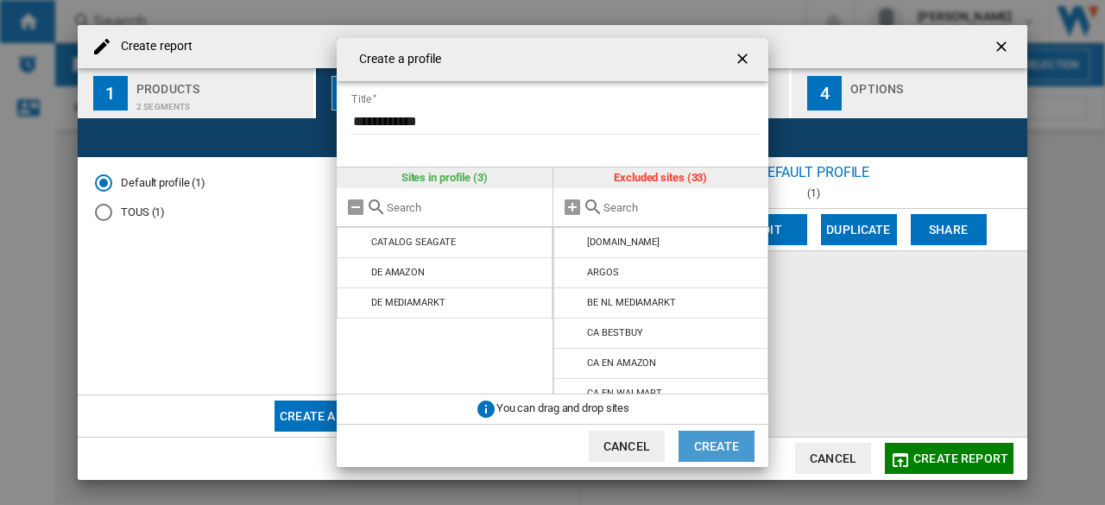
click at [739, 441] on button "Create" at bounding box center [716, 446] width 76 height 31
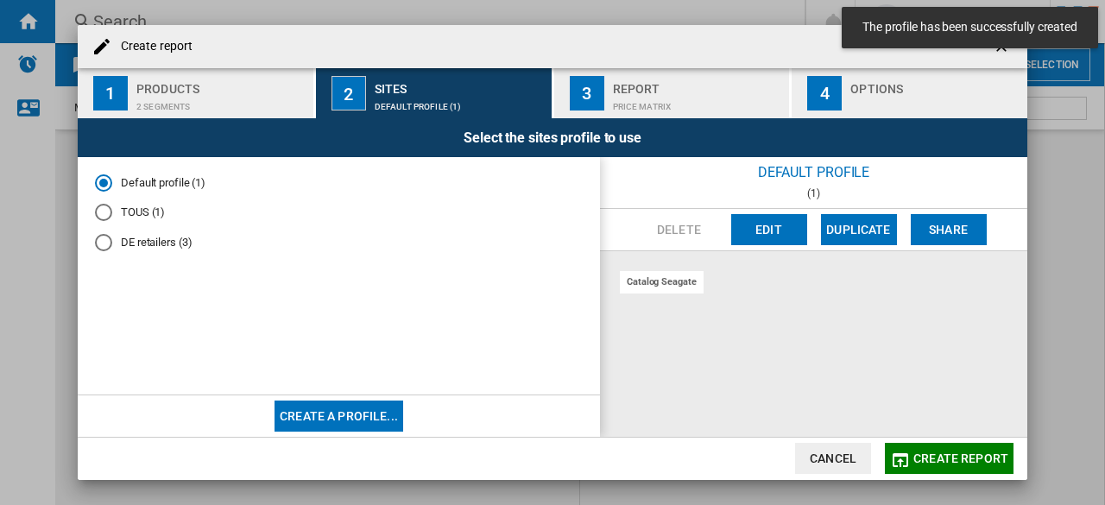
click at [131, 248] on md-radio-button "DE retailers (3)" at bounding box center [339, 243] width 488 height 16
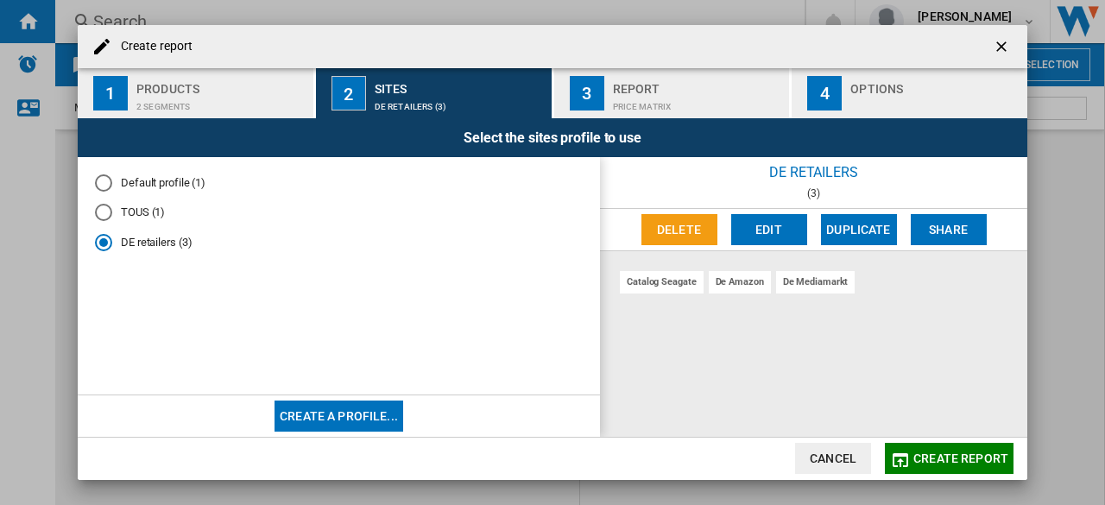
click at [825, 174] on div "DE retailers" at bounding box center [813, 172] width 427 height 30
click at [739, 285] on div "de amazon" at bounding box center [739, 282] width 62 height 22
click at [824, 284] on div "de mediamarkt" at bounding box center [815, 282] width 79 height 22
click at [949, 458] on span "Create report" at bounding box center [960, 458] width 95 height 14
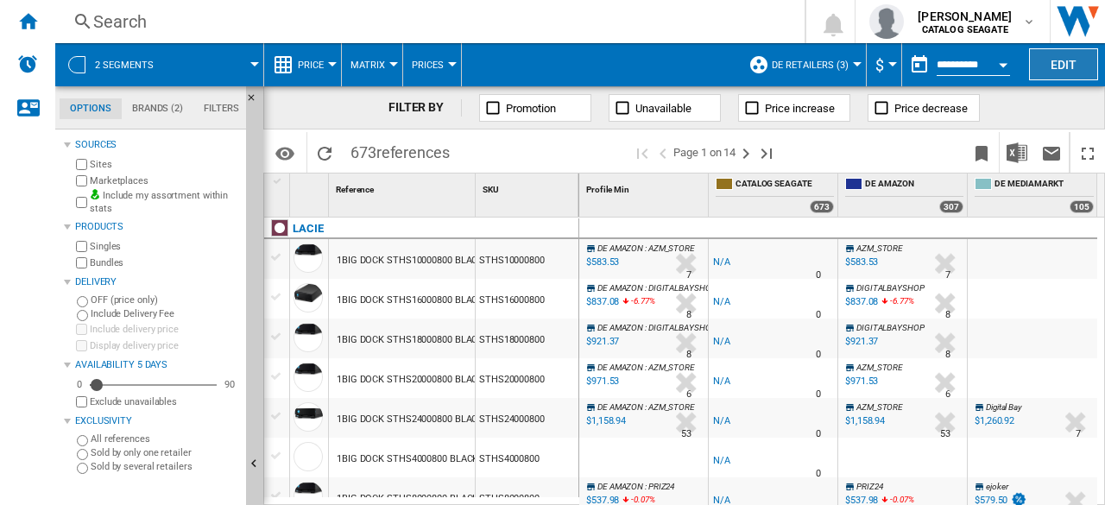
click at [1065, 60] on button "Edit" at bounding box center [1063, 64] width 69 height 32
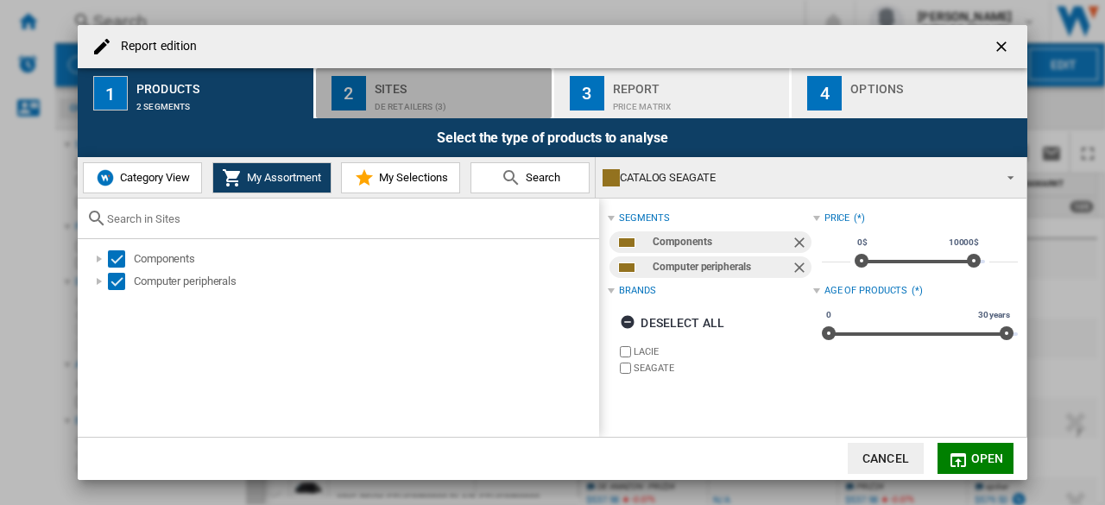
click at [397, 92] on div "Sites" at bounding box center [460, 84] width 170 height 18
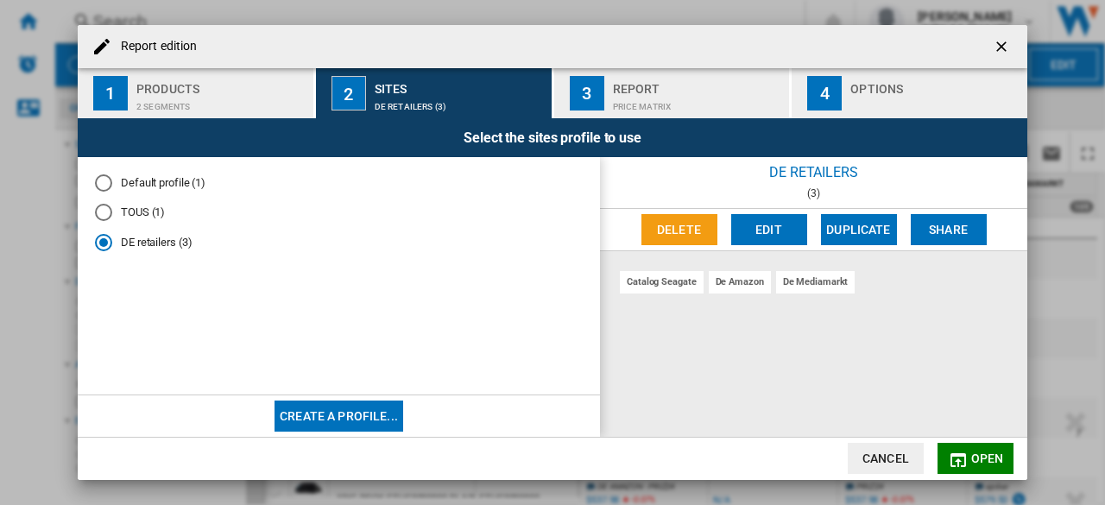
click at [771, 227] on button "Edit" at bounding box center [769, 229] width 76 height 31
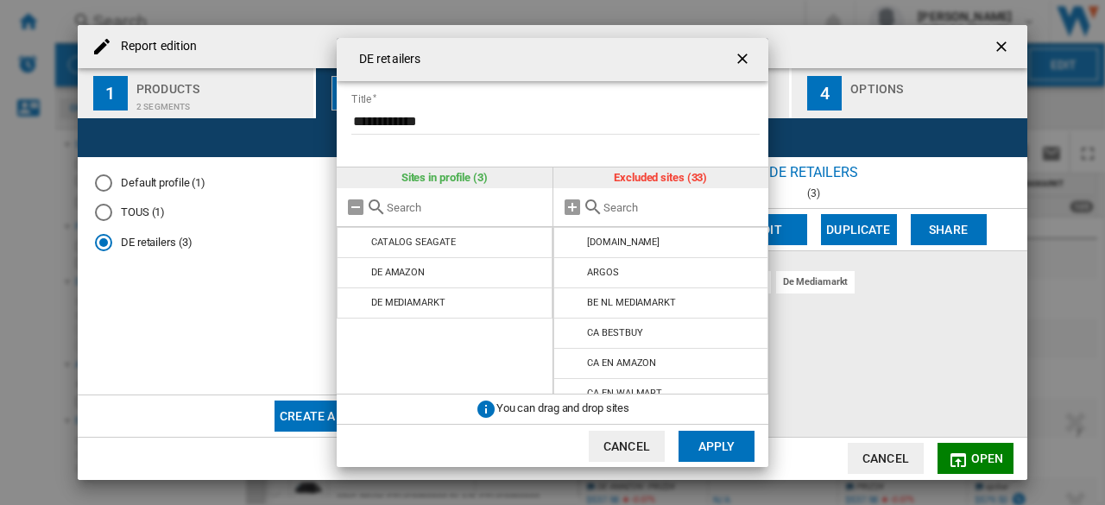
click at [643, 208] on input "DE retailers ..." at bounding box center [681, 207] width 157 height 13
type input "wester"
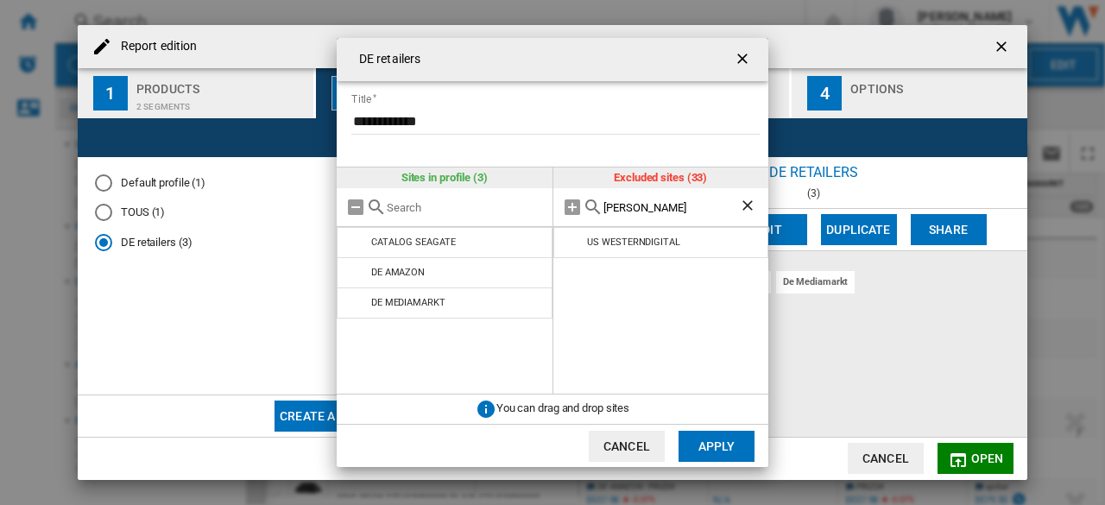
click at [663, 209] on input "wester" at bounding box center [671, 207] width 136 height 13
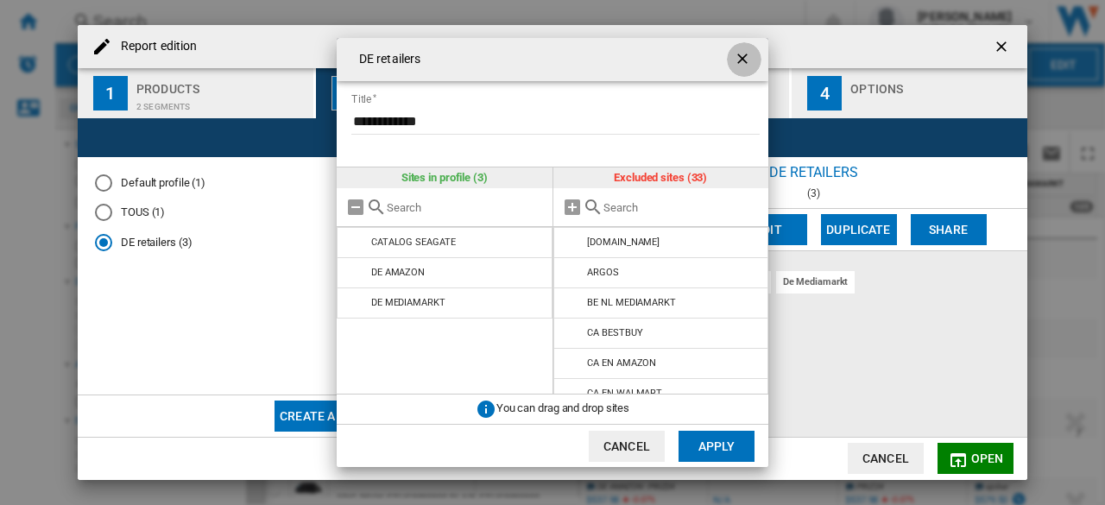
click at [737, 58] on ng-md-icon "getI18NText('BUTTONS.CLOSE_DIALOG')" at bounding box center [744, 60] width 21 height 21
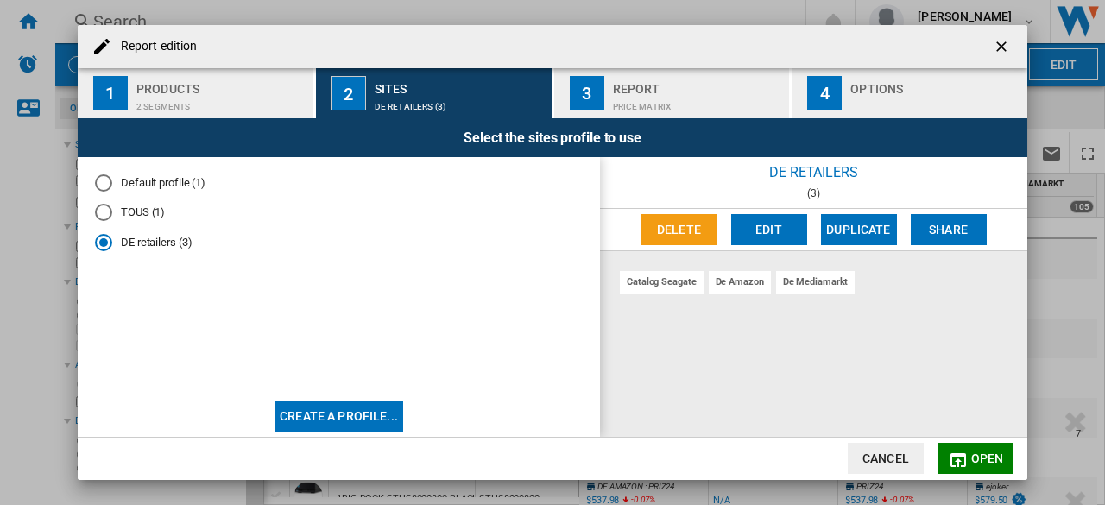
click at [970, 463] on button "Open" at bounding box center [975, 458] width 76 height 31
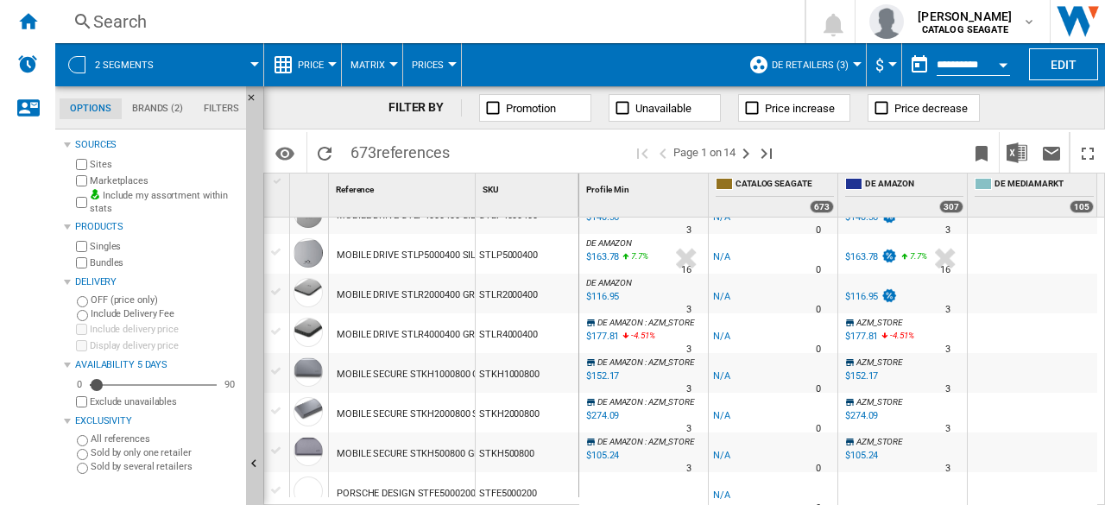
scroll to position [1381, 0]
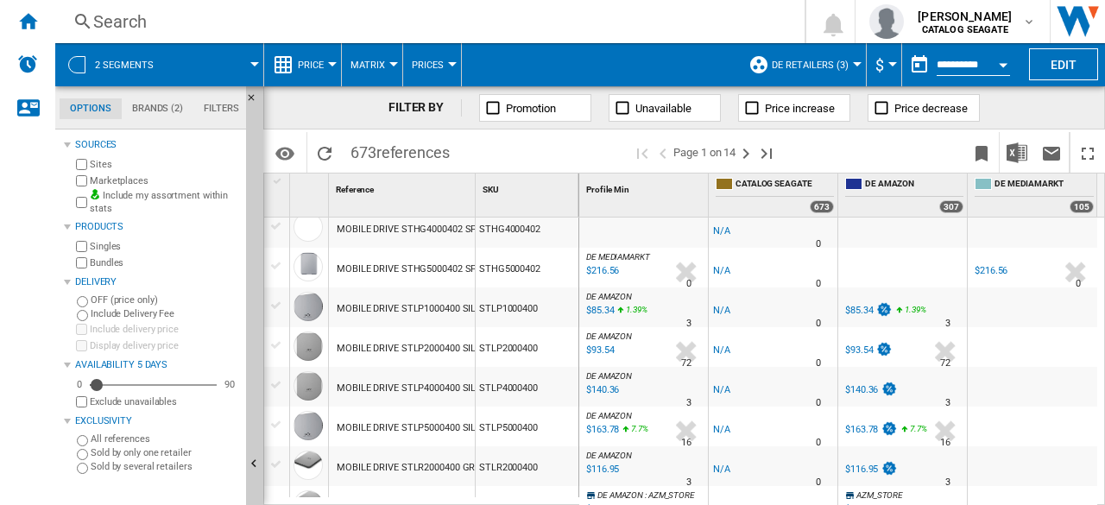
click at [625, 254] on span "DE MEDIAMARKT" at bounding box center [618, 256] width 64 height 9
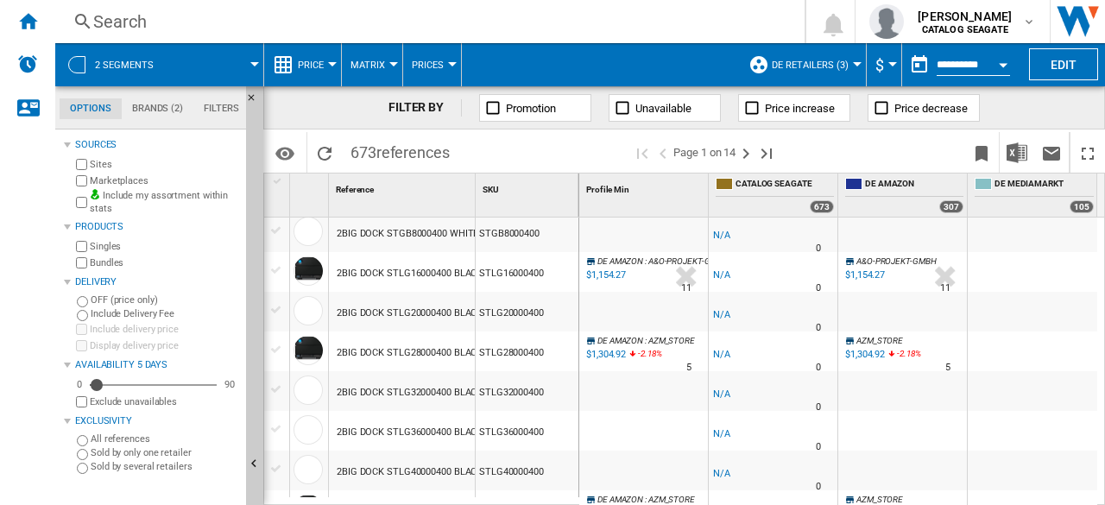
scroll to position [0, 0]
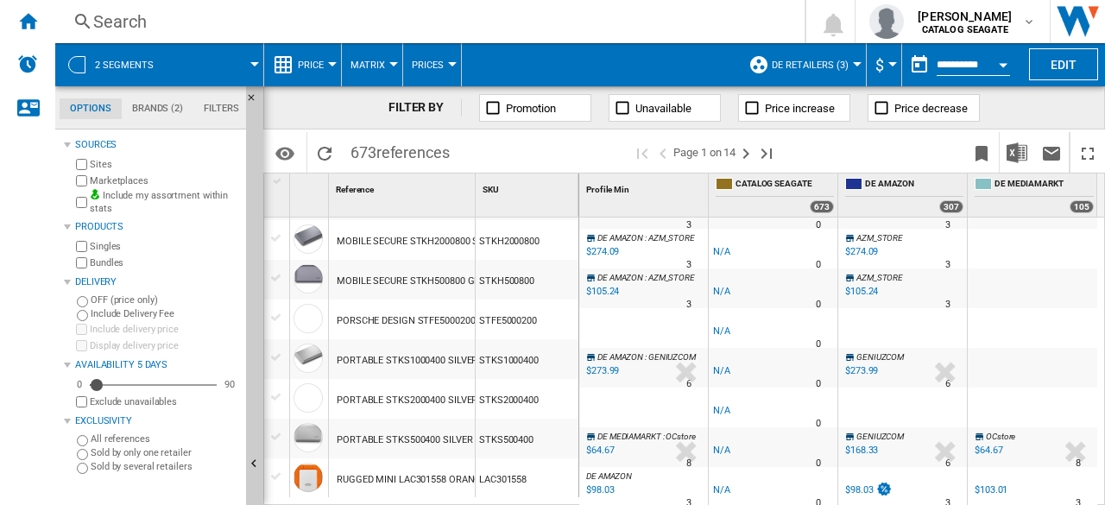
click at [879, 65] on span "$" at bounding box center [879, 65] width 9 height 18
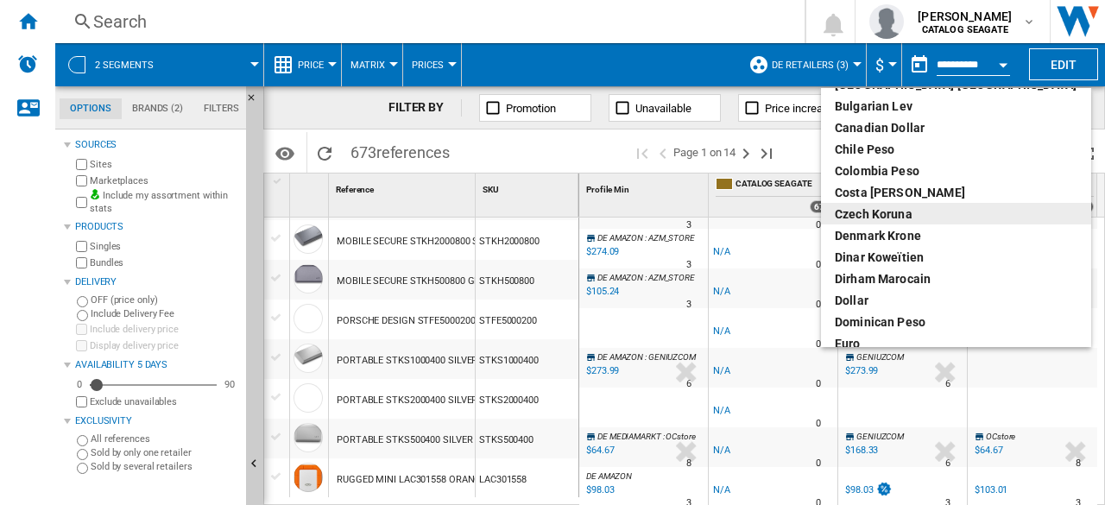
scroll to position [173, 0]
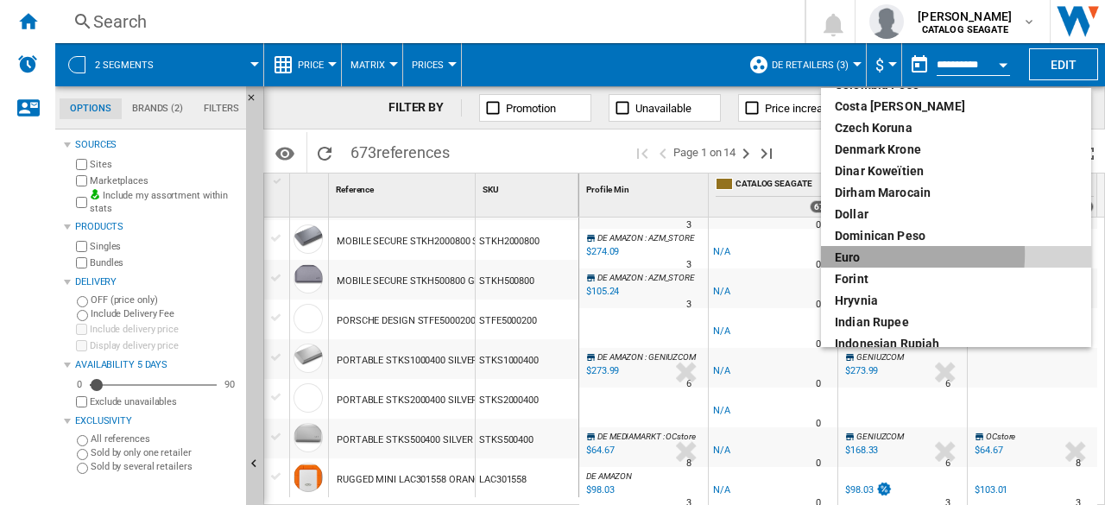
click at [882, 254] on div "euro" at bounding box center [955, 257] width 242 height 17
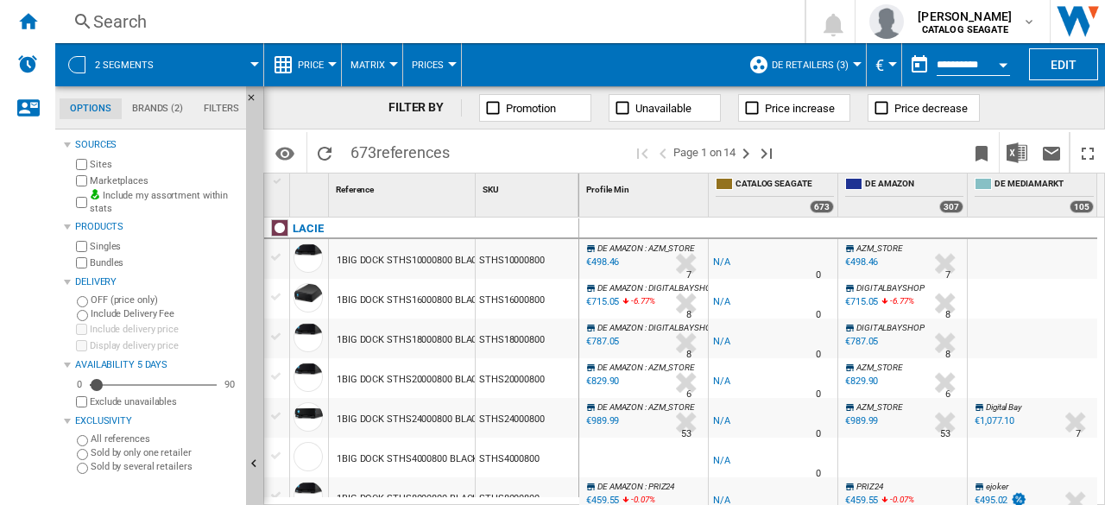
click at [893, 299] on span "-6.77" at bounding box center [899, 300] width 18 height 9
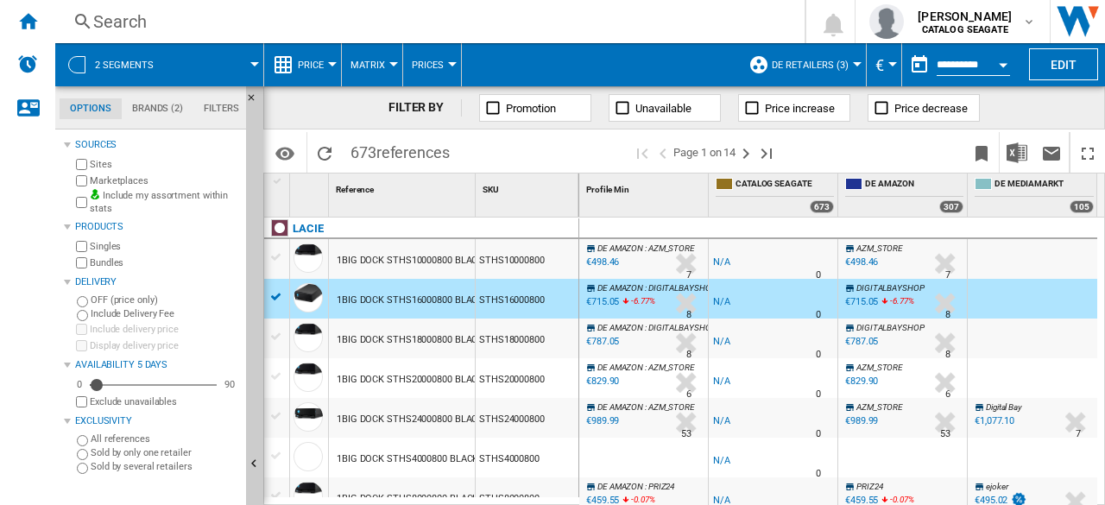
click at [897, 302] on span "-6.77" at bounding box center [899, 300] width 18 height 9
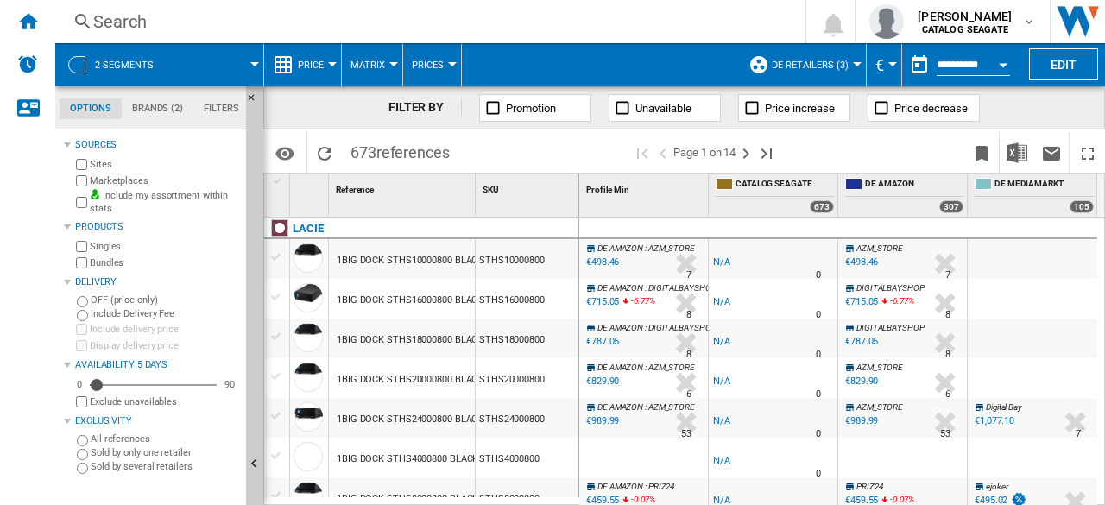
click at [690, 302] on div at bounding box center [686, 303] width 36 height 40
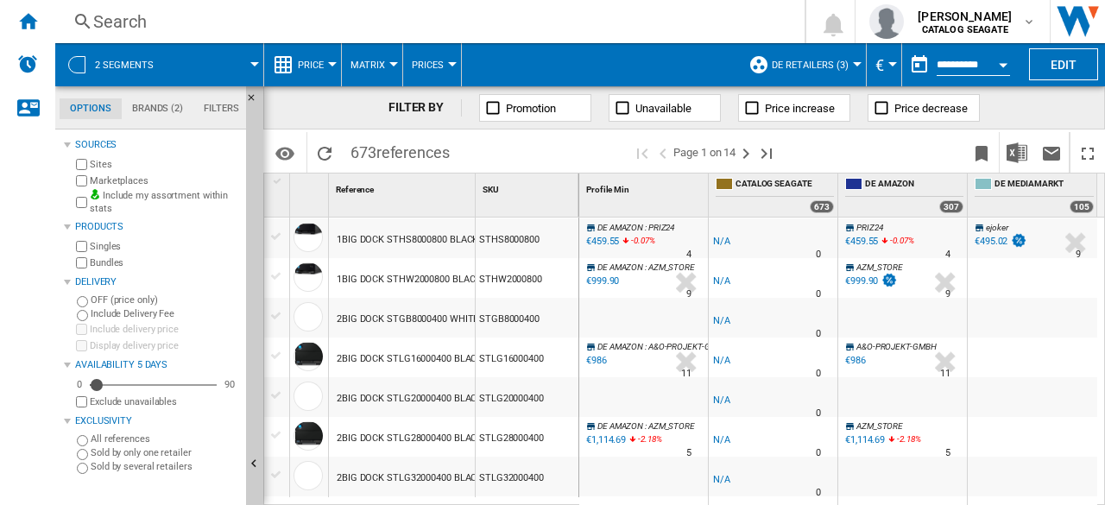
scroll to position [86, 0]
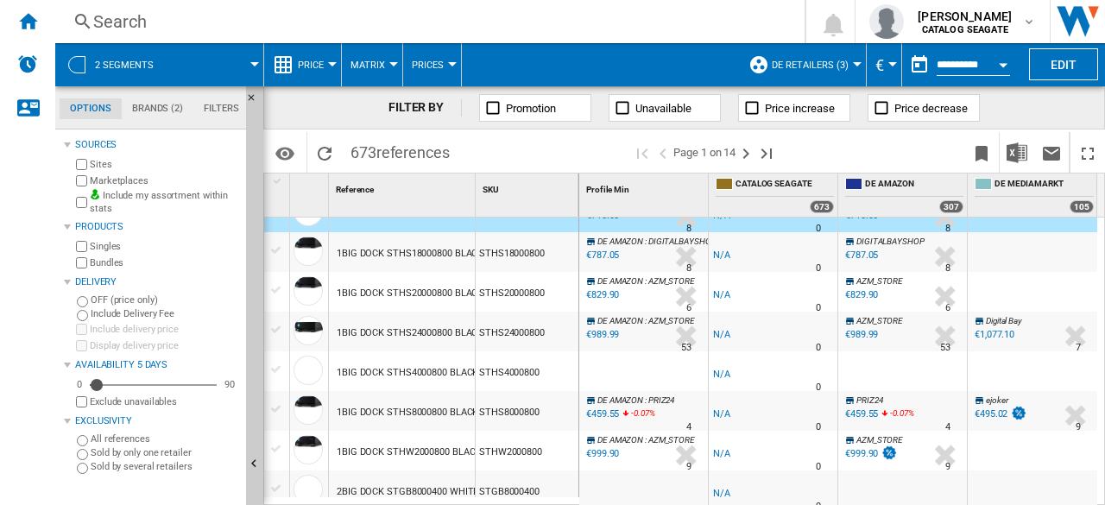
click at [685, 368] on div at bounding box center [643, 371] width 129 height 40
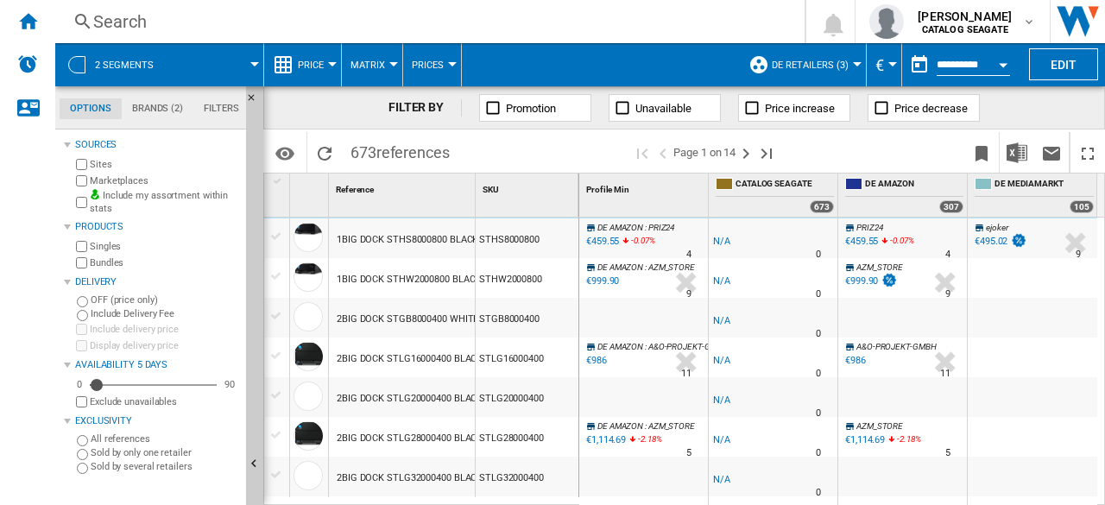
scroll to position [173, 0]
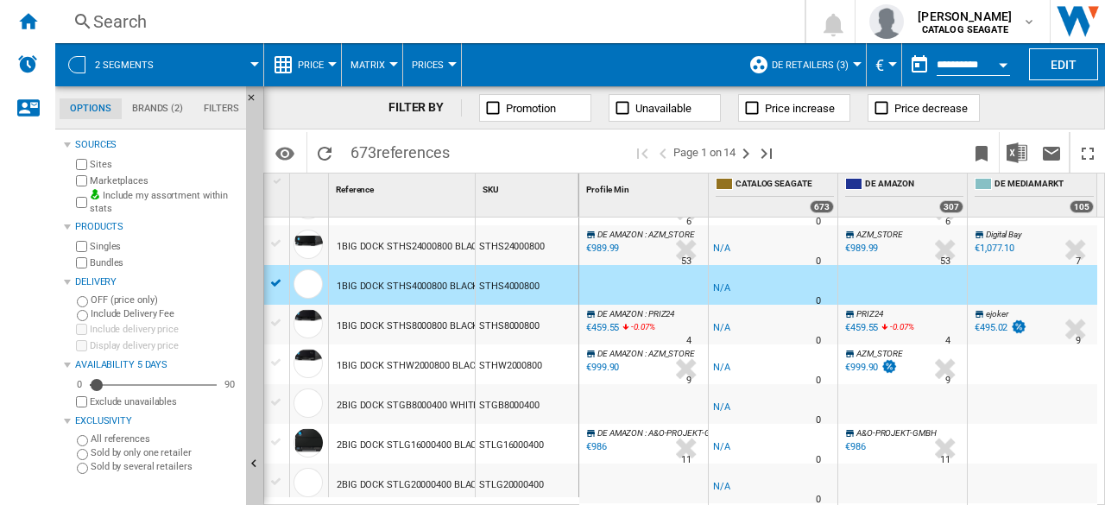
click at [683, 333] on div "DE AMAZON : PRIZ24 -1.0 % €459.55 -0.07 % N/A 4 DE AMAZON : PRIZ24" at bounding box center [643, 329] width 122 height 40
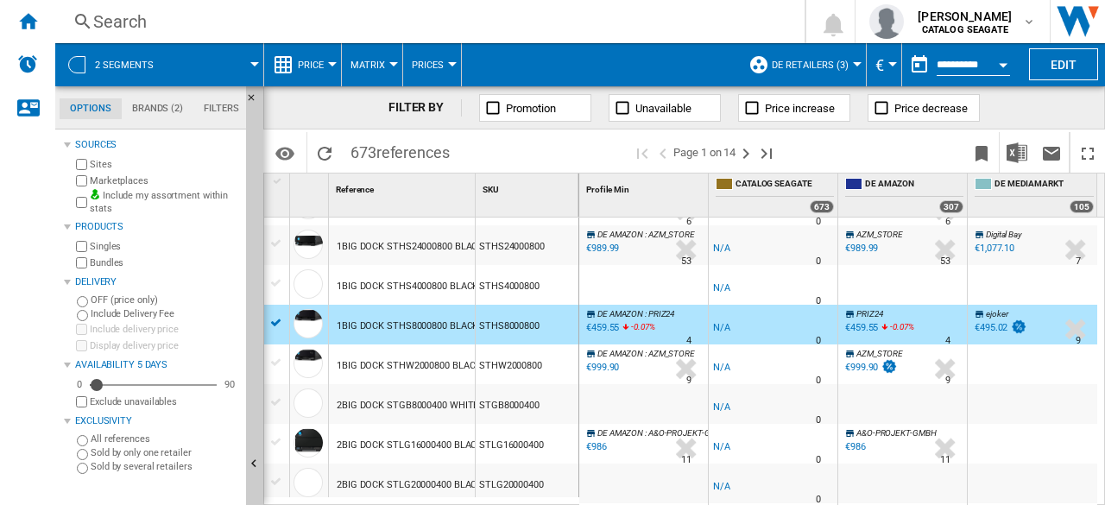
click at [687, 369] on div at bounding box center [686, 369] width 36 height 40
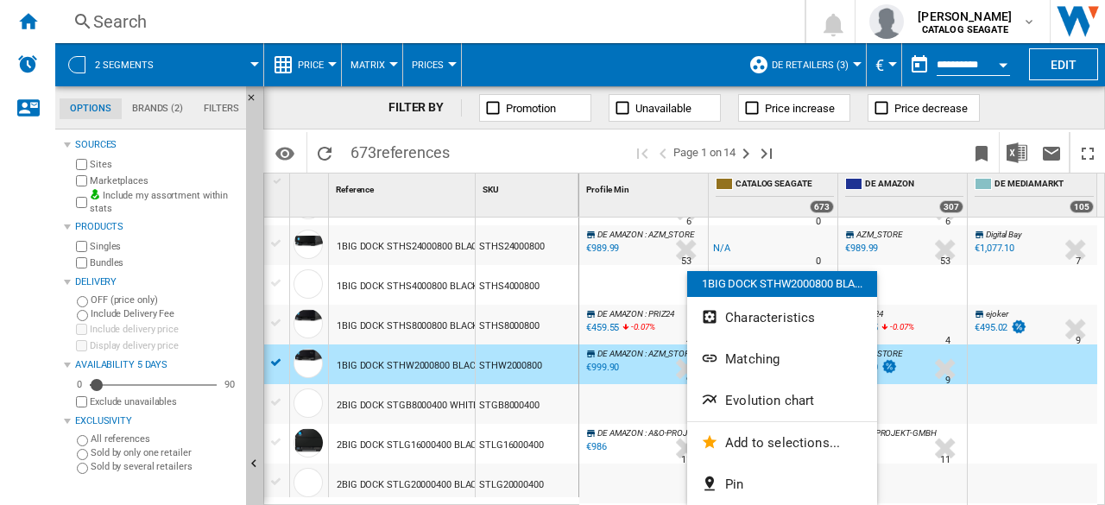
click at [679, 368] on div at bounding box center [552, 252] width 1105 height 505
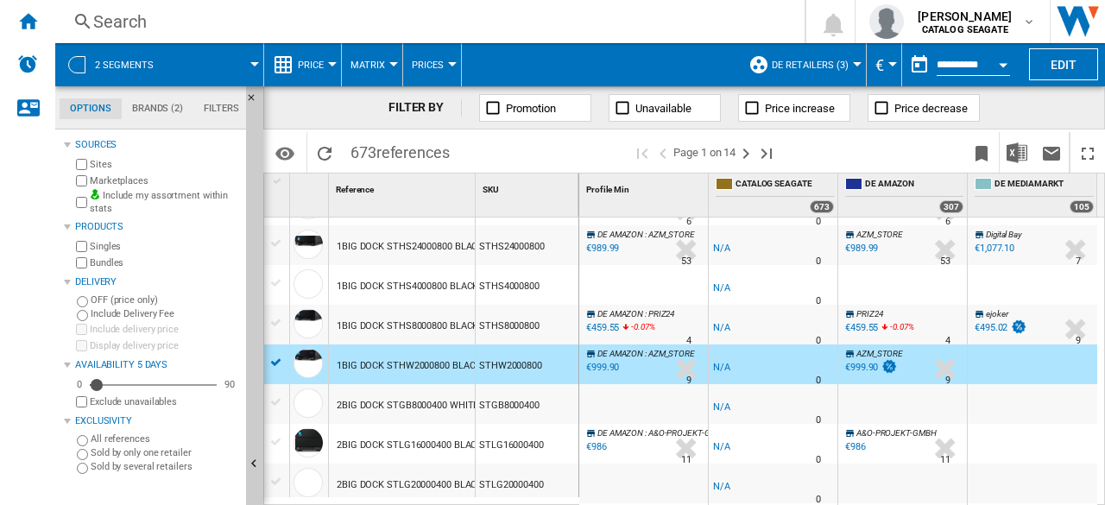
click at [123, 401] on label "Exclude unavailables" at bounding box center [164, 401] width 149 height 13
click at [90, 364] on div "0" at bounding box center [90, 364] width 0 height 0
drag, startPoint x: 88, startPoint y: 383, endPoint x: 147, endPoint y: 386, distance: 58.7
click at [147, 386] on div "Availability" at bounding box center [145, 384] width 17 height 17
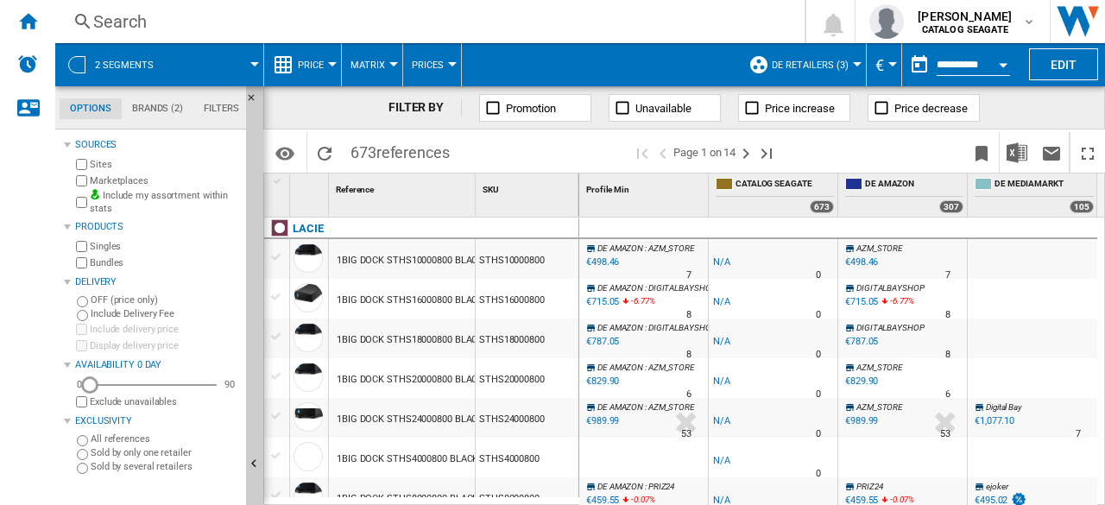
drag, startPoint x: 142, startPoint y: 382, endPoint x: 70, endPoint y: 382, distance: 71.6
click at [70, 382] on div "Sources Sites Marketplaces Include my assortment within stats Products Singles …" at bounding box center [151, 304] width 175 height 340
drag, startPoint x: 495, startPoint y: 107, endPoint x: 562, endPoint y: 355, distance: 256.4
click at [495, 107] on ng-md-icon at bounding box center [492, 107] width 17 height 17
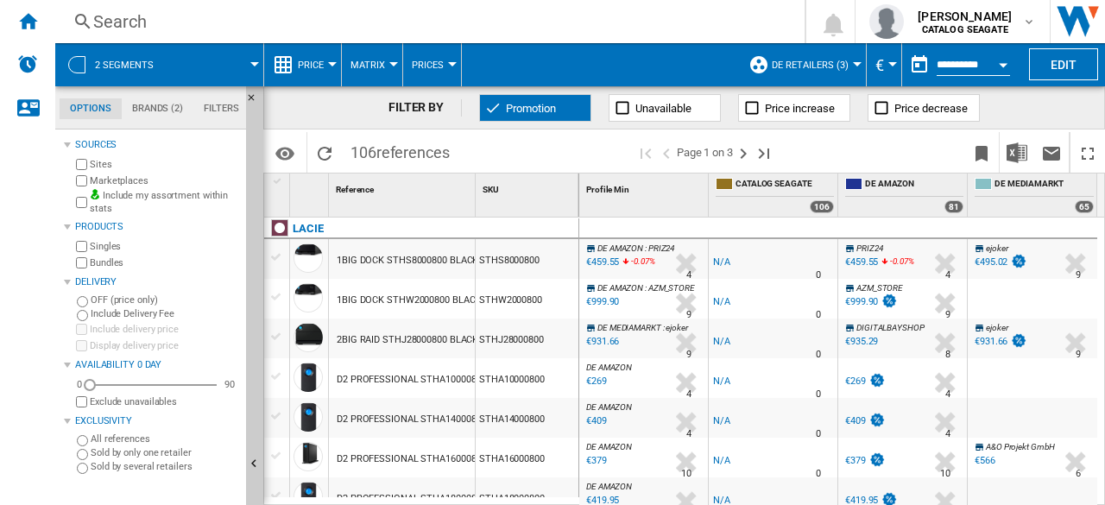
click at [599, 262] on div "€459.55" at bounding box center [600, 262] width 35 height 17
click at [648, 265] on span "-0.07" at bounding box center [640, 260] width 18 height 9
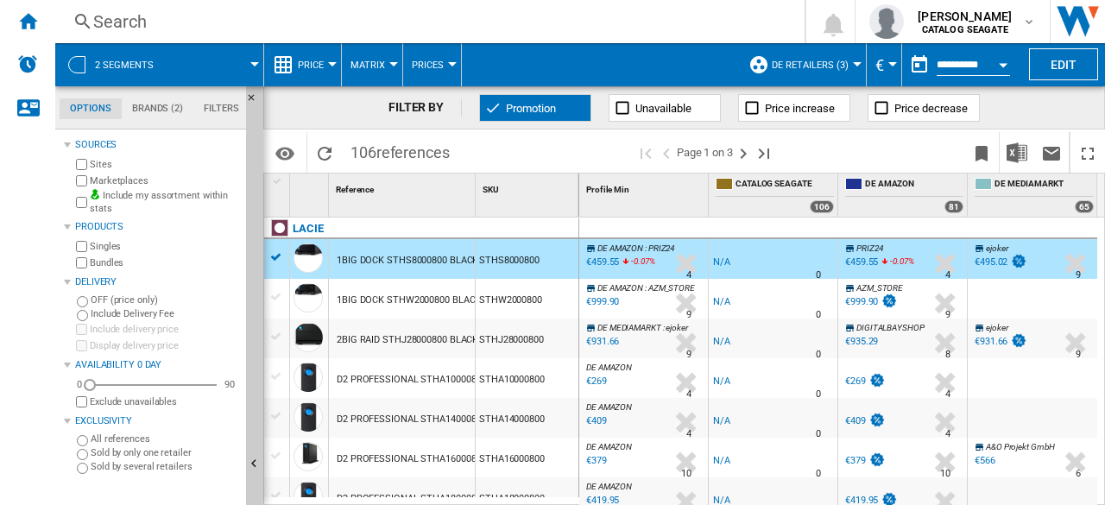
click at [632, 291] on span "DE AMAZON" at bounding box center [620, 287] width 46 height 9
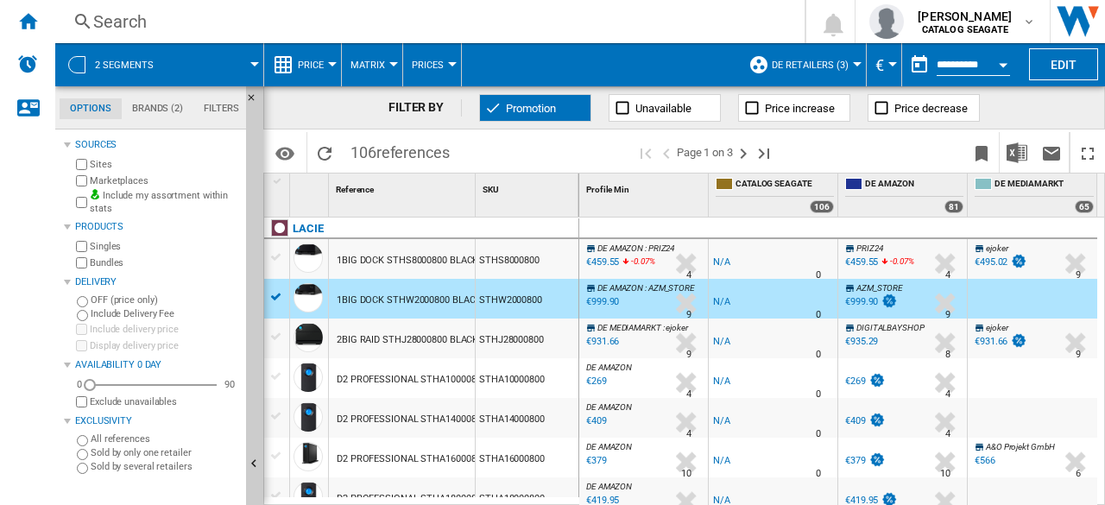
click at [941, 300] on div at bounding box center [945, 303] width 36 height 40
